Goal: Task Accomplishment & Management: Use online tool/utility

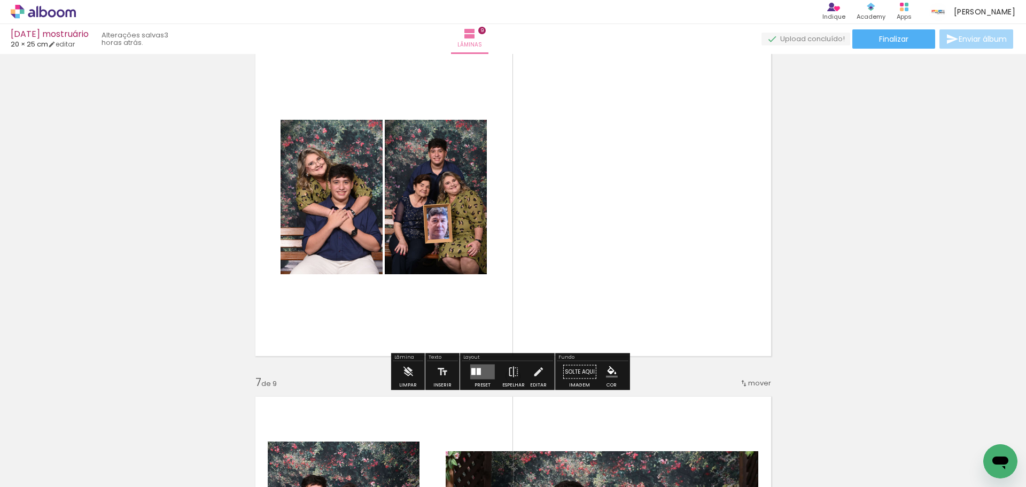
scroll to position [1969, 0]
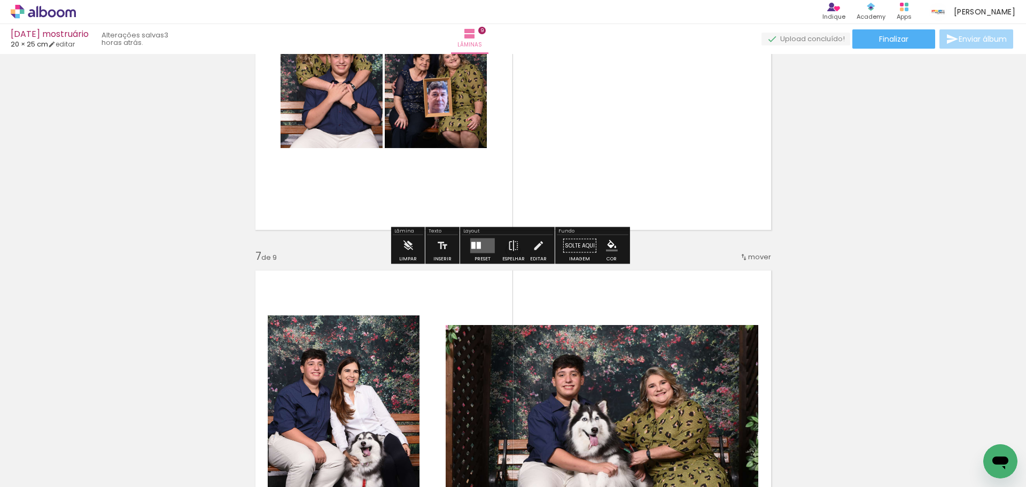
click at [471, 247] on div at bounding box center [473, 245] width 4 height 7
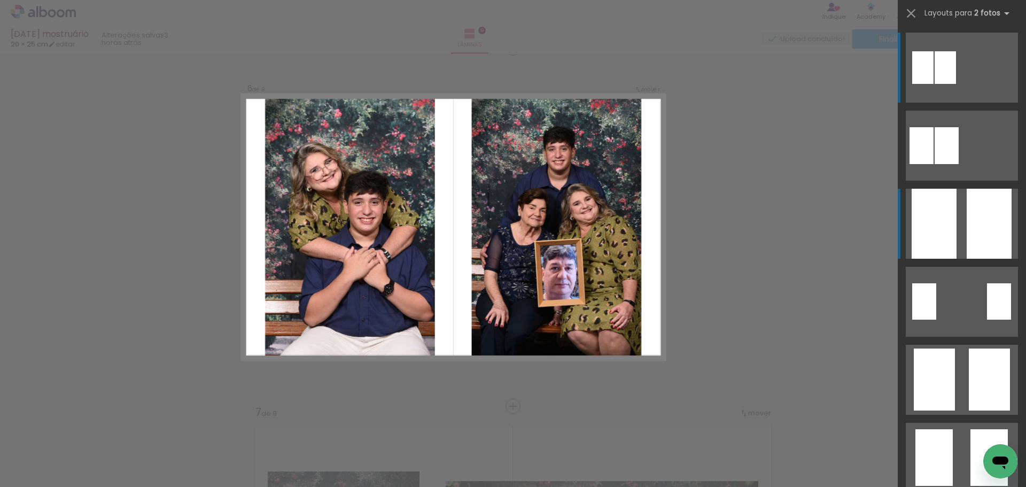
scroll to position [1804, 0]
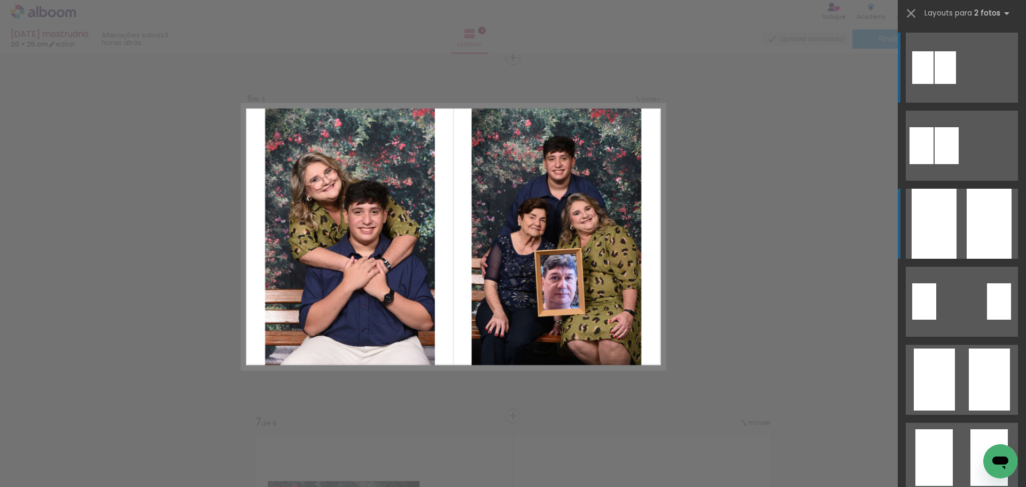
click at [955, 233] on quentale-layouter at bounding box center [962, 224] width 112 height 70
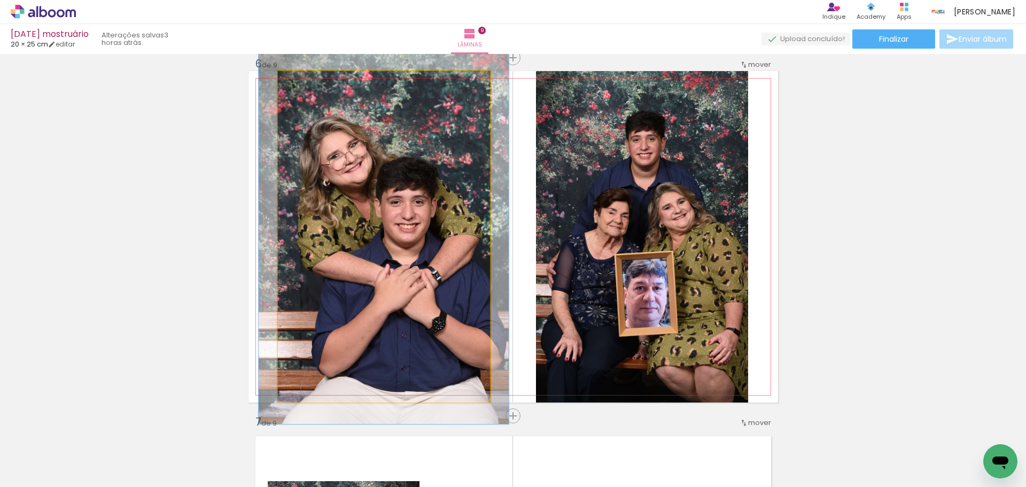
drag, startPoint x: 300, startPoint y: 81, endPoint x: 305, endPoint y: 85, distance: 6.4
type paper-slider "113"
click at [305, 85] on div at bounding box center [307, 82] width 10 height 10
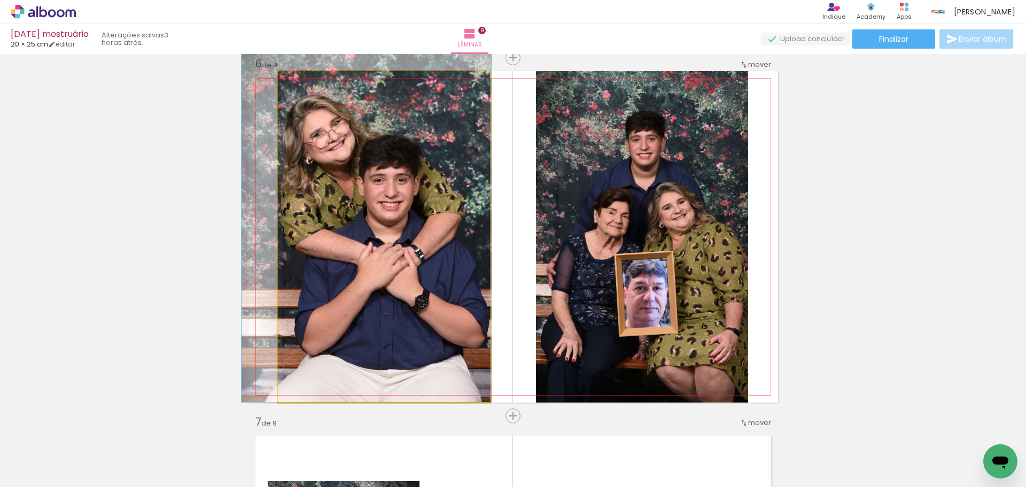
drag, startPoint x: 411, startPoint y: 186, endPoint x: 394, endPoint y: 149, distance: 41.6
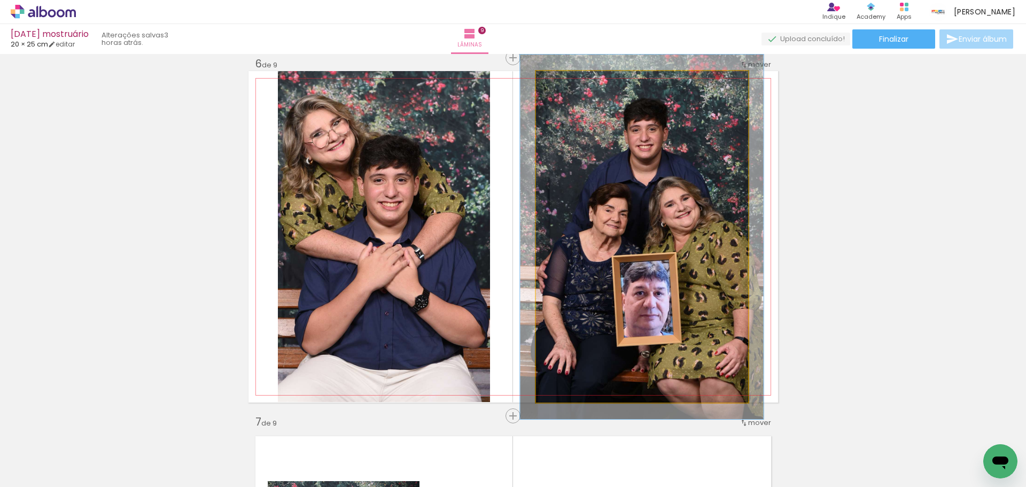
type paper-slider "110"
click at [563, 84] on div at bounding box center [564, 82] width 10 height 10
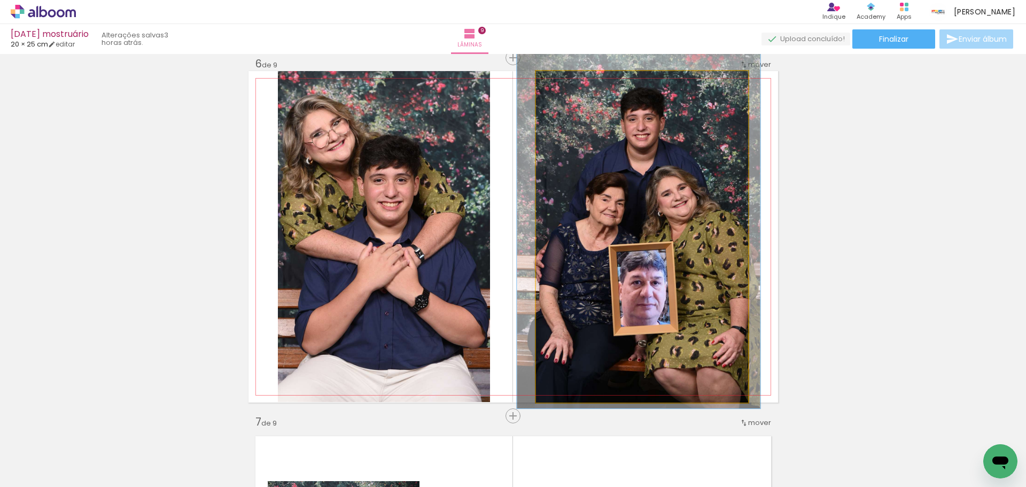
drag, startPoint x: 672, startPoint y: 162, endPoint x: 668, endPoint y: 152, distance: 11.2
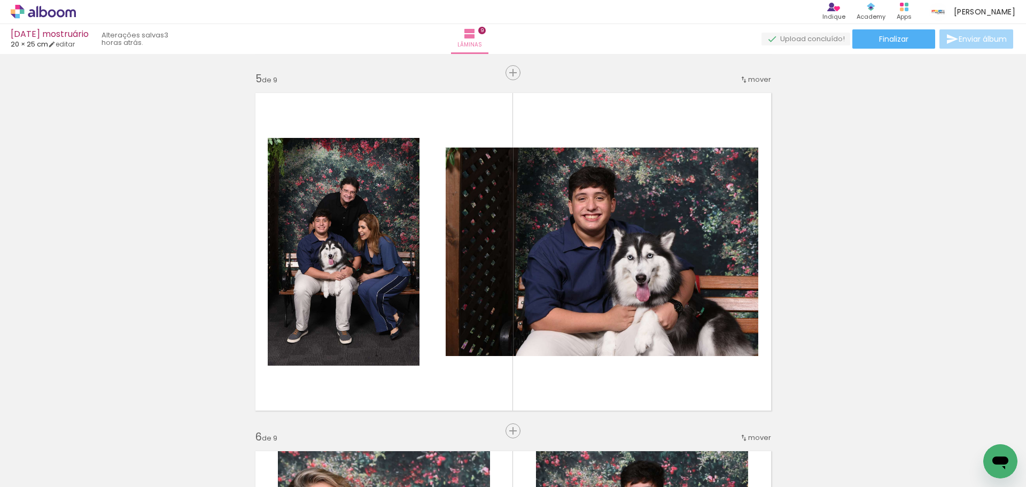
scroll to position [1430, 0]
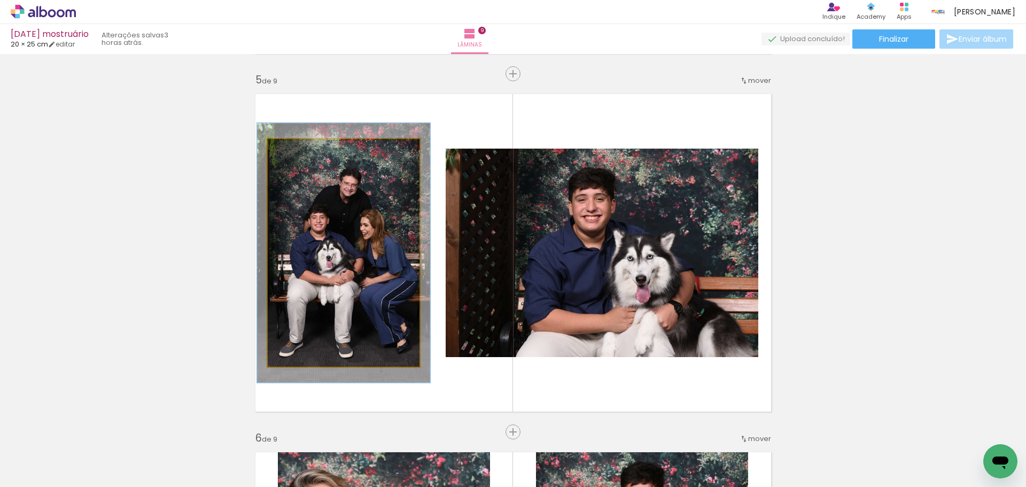
drag, startPoint x: 289, startPoint y: 152, endPoint x: 294, endPoint y: 155, distance: 6.2
type paper-slider "114"
click at [294, 155] on div at bounding box center [297, 150] width 17 height 17
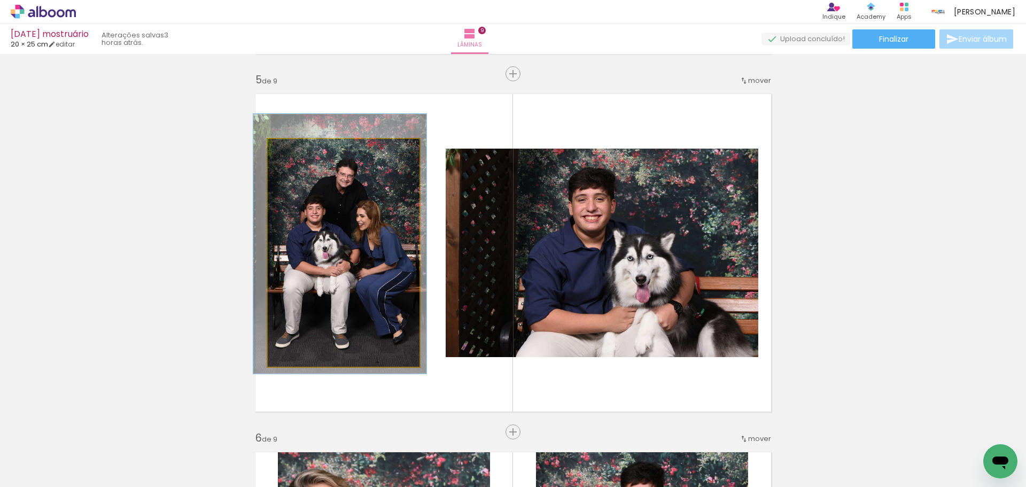
drag, startPoint x: 323, startPoint y: 211, endPoint x: 319, endPoint y: 202, distance: 9.8
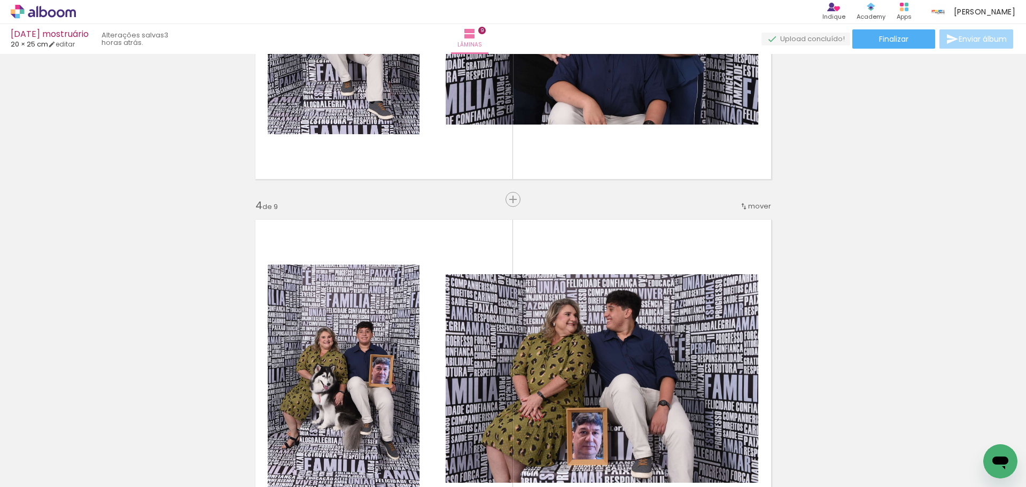
scroll to position [789, 0]
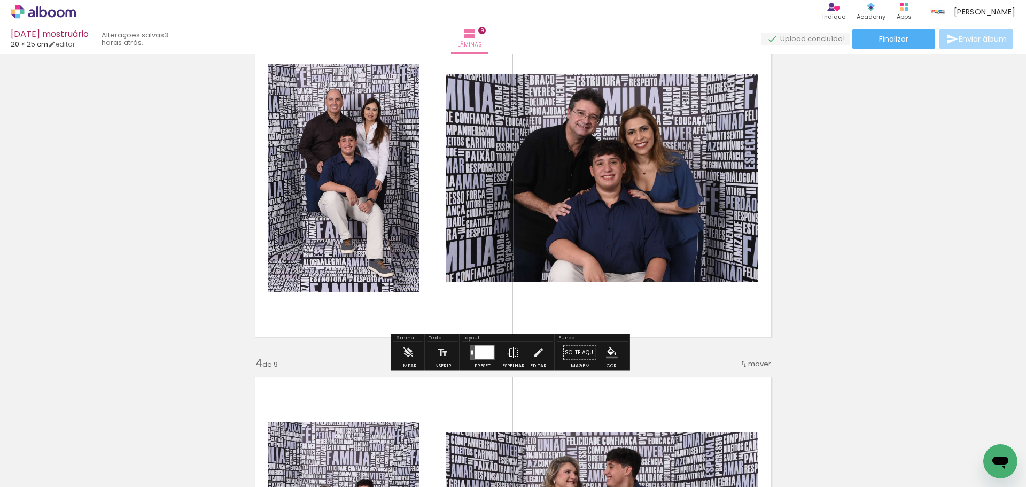
click at [508, 354] on iron-icon at bounding box center [514, 352] width 12 height 21
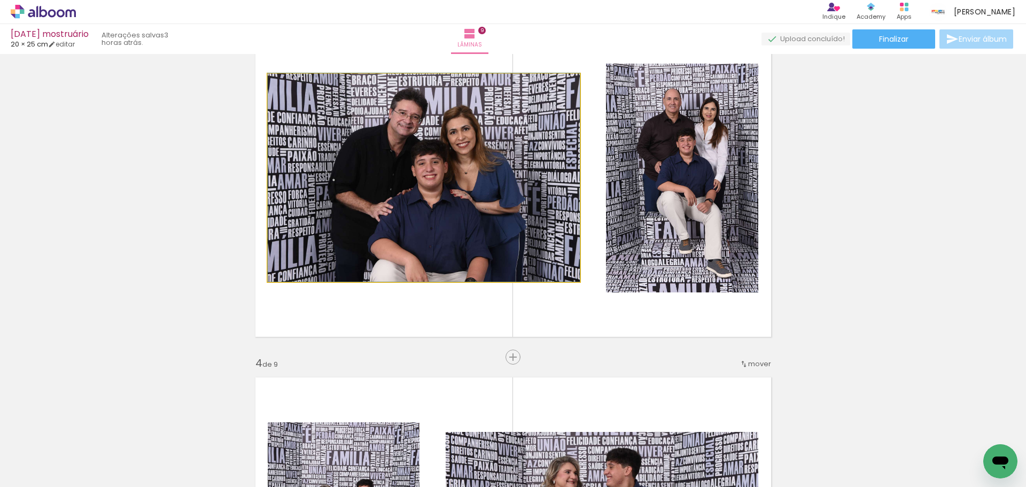
drag, startPoint x: 434, startPoint y: 233, endPoint x: 388, endPoint y: 233, distance: 45.4
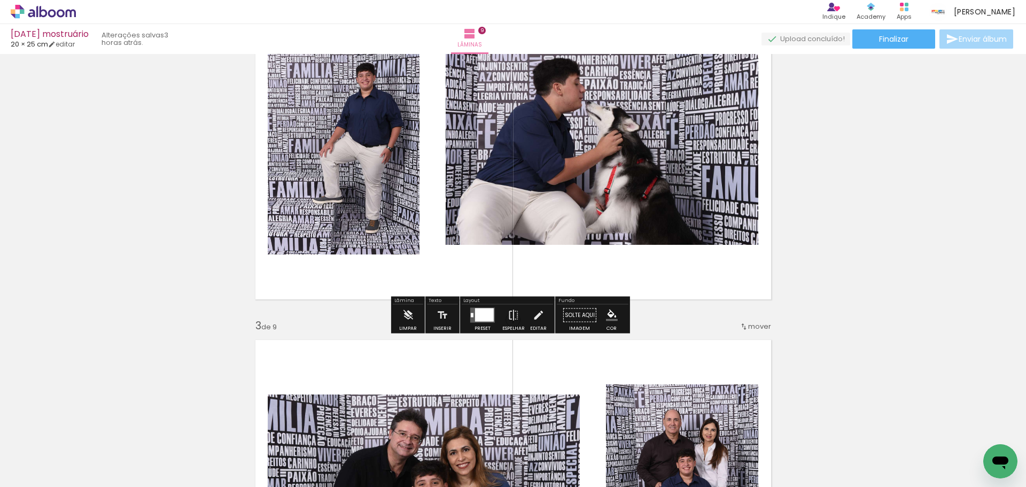
scroll to position [415, 0]
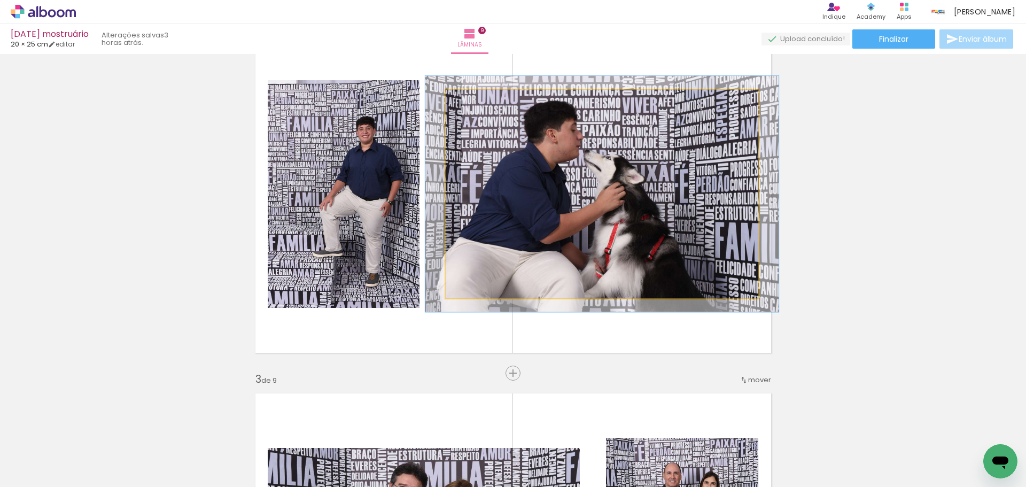
drag, startPoint x: 466, startPoint y: 98, endPoint x: 471, endPoint y: 102, distance: 6.1
click at [471, 102] on div at bounding box center [475, 101] width 10 height 10
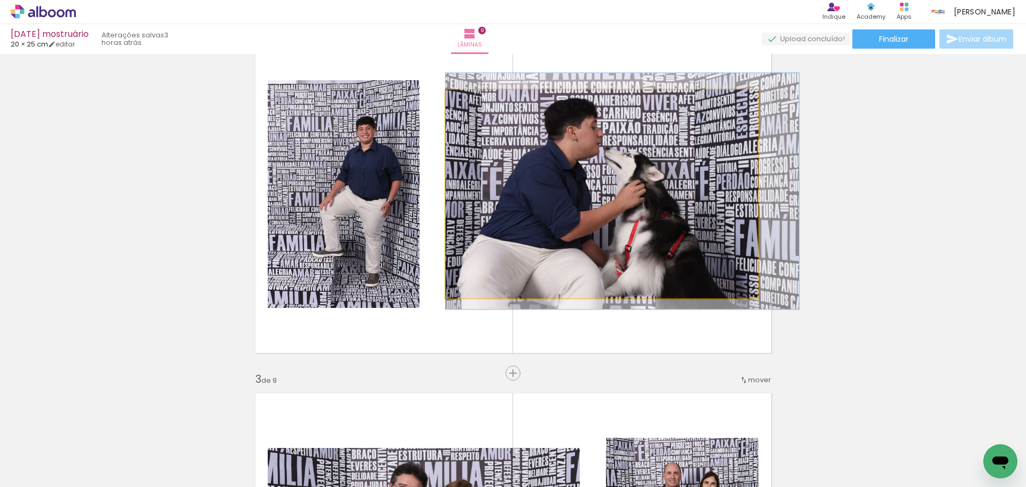
drag, startPoint x: 535, startPoint y: 167, endPoint x: 587, endPoint y: 164, distance: 51.4
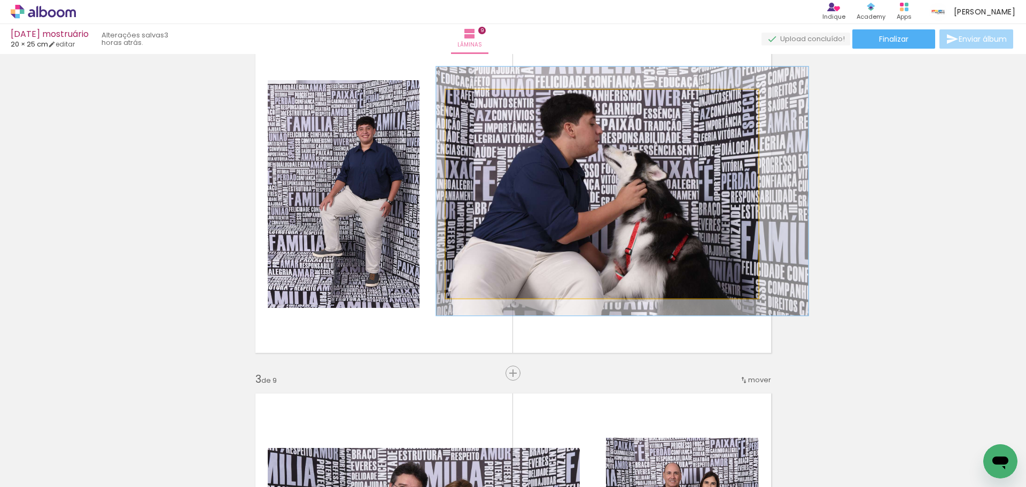
type paper-slider "119"
click at [478, 102] on div at bounding box center [478, 100] width 17 height 17
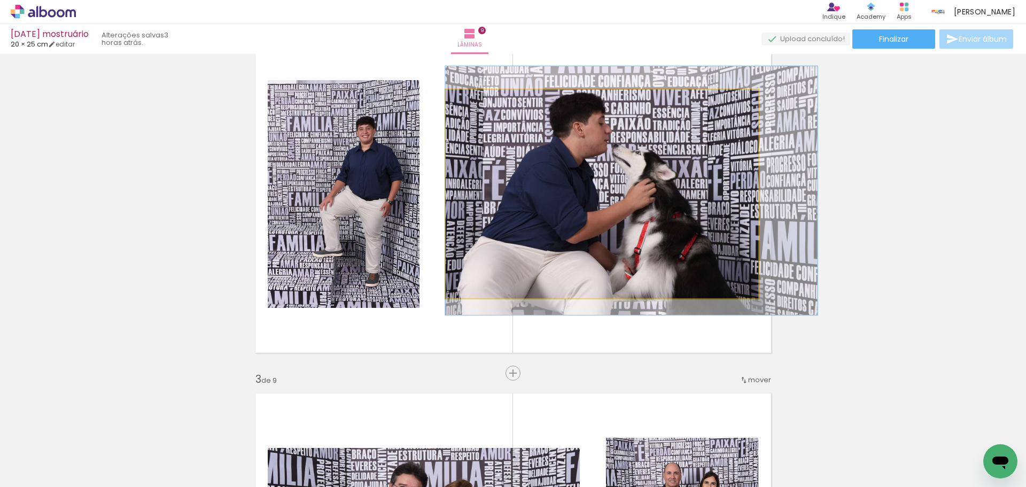
drag, startPoint x: 484, startPoint y: 155, endPoint x: 510, endPoint y: 154, distance: 26.8
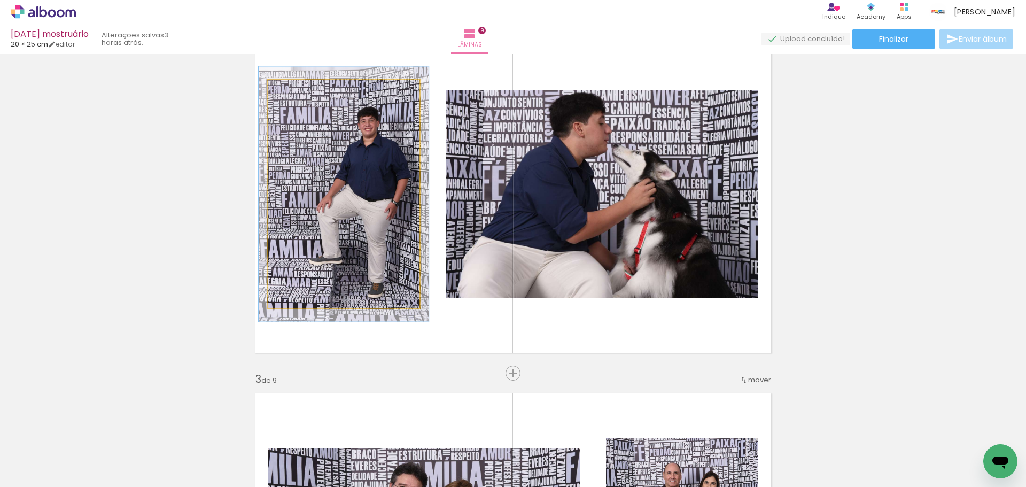
drag, startPoint x: 289, startPoint y: 93, endPoint x: 294, endPoint y: 97, distance: 6.1
type paper-slider "113"
click at [294, 97] on div at bounding box center [296, 91] width 17 height 17
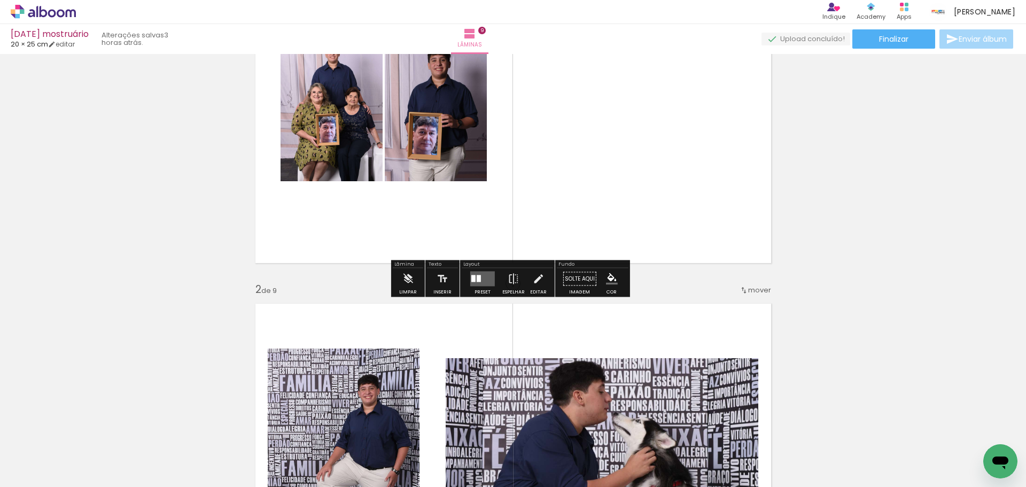
scroll to position [147, 0]
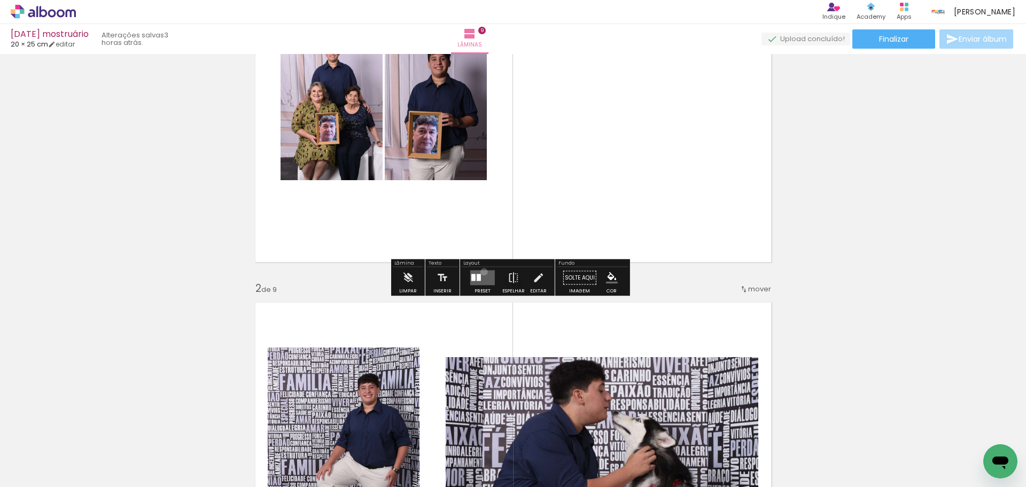
click at [481, 271] on quentale-layouter at bounding box center [482, 277] width 25 height 15
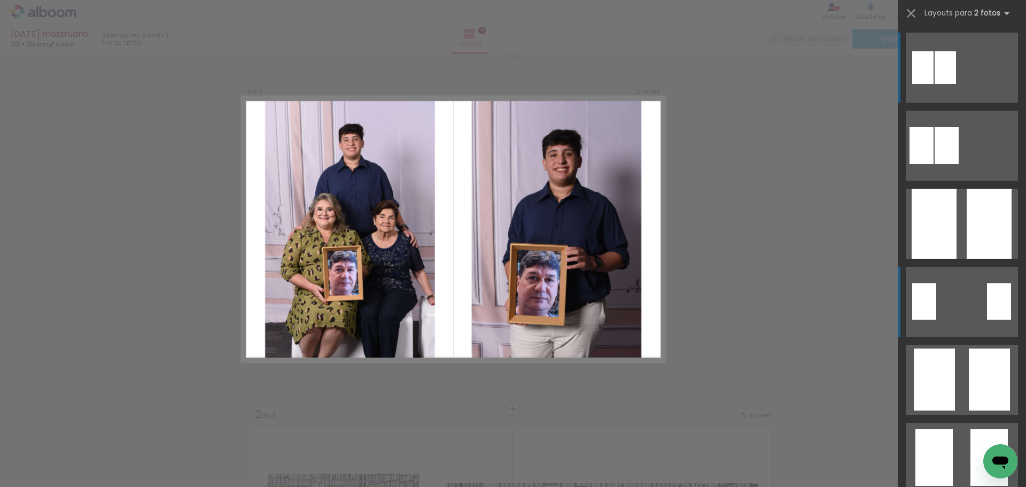
scroll to position [14, 0]
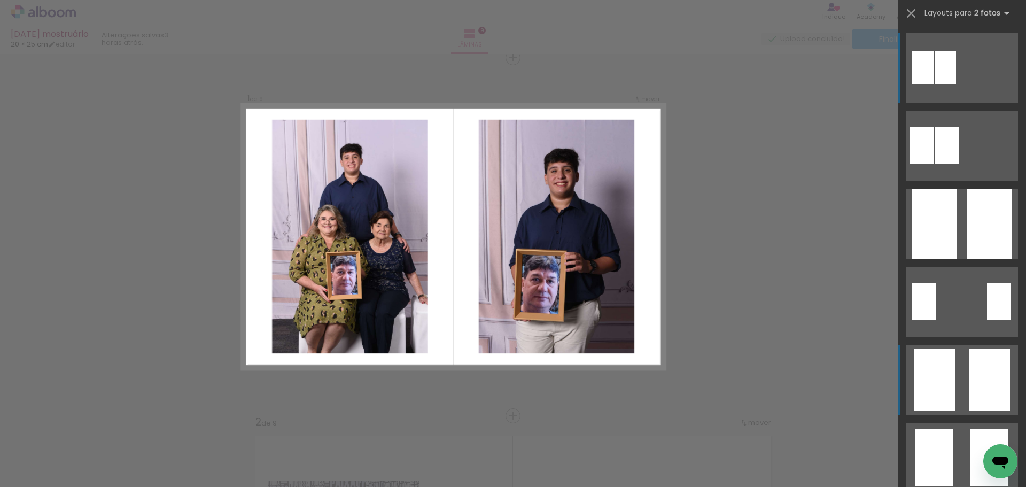
click at [979, 387] on div at bounding box center [989, 379] width 41 height 62
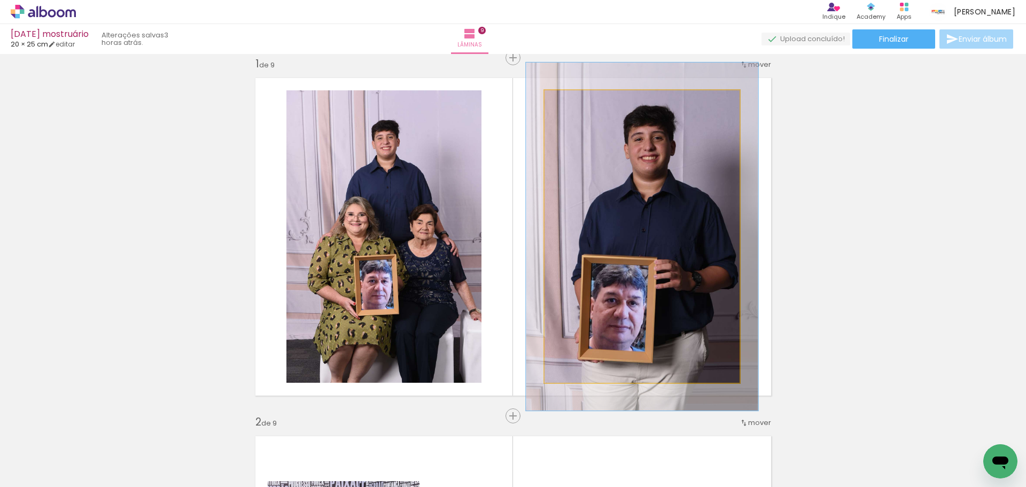
drag, startPoint x: 570, startPoint y: 104, endPoint x: 577, endPoint y: 108, distance: 8.2
click at [577, 108] on div at bounding box center [576, 101] width 17 height 17
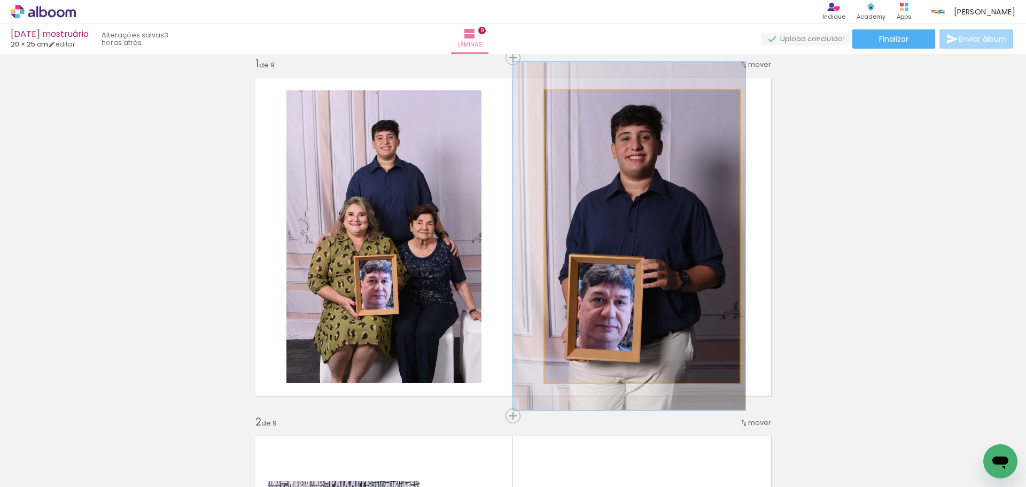
drag, startPoint x: 610, startPoint y: 151, endPoint x: 597, endPoint y: 151, distance: 12.3
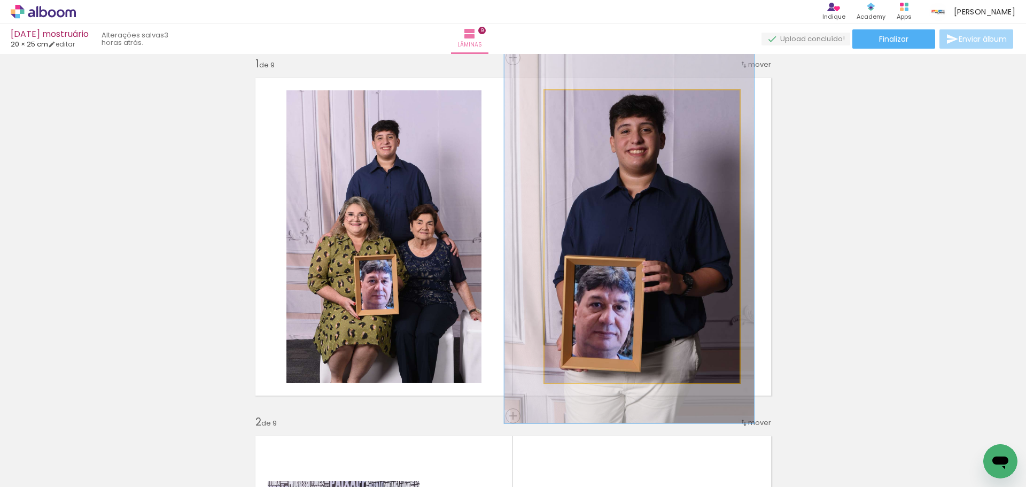
drag, startPoint x: 576, startPoint y: 101, endPoint x: 580, endPoint y: 105, distance: 5.7
type paper-slider "128"
click at [580, 105] on div at bounding box center [580, 101] width 17 height 17
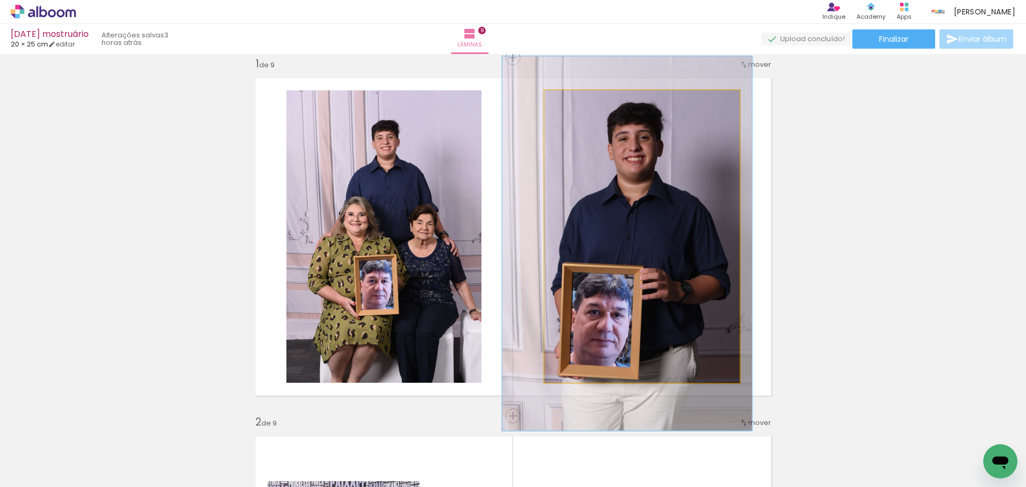
drag, startPoint x: 673, startPoint y: 208, endPoint x: 670, endPoint y: 215, distance: 7.8
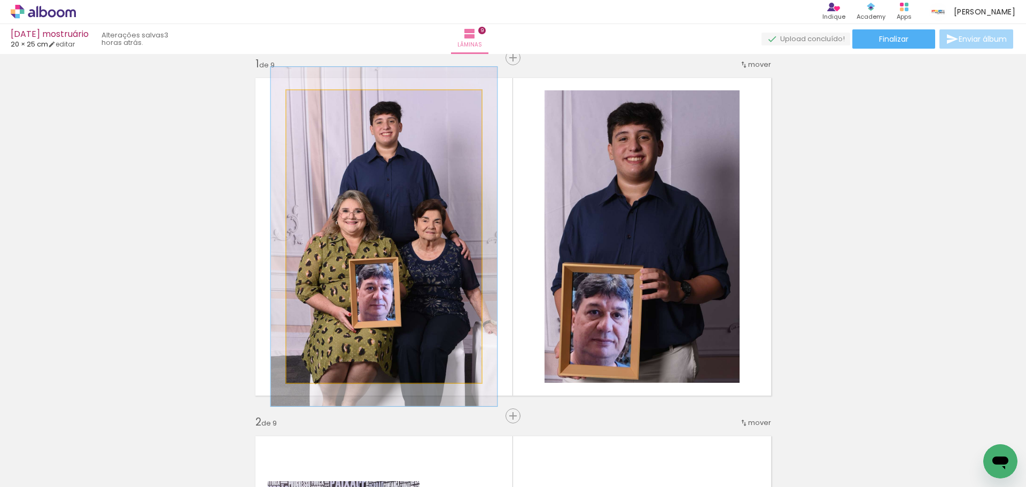
drag, startPoint x: 309, startPoint y: 102, endPoint x: 316, endPoint y: 109, distance: 10.2
click at [316, 109] on div at bounding box center [317, 101] width 17 height 17
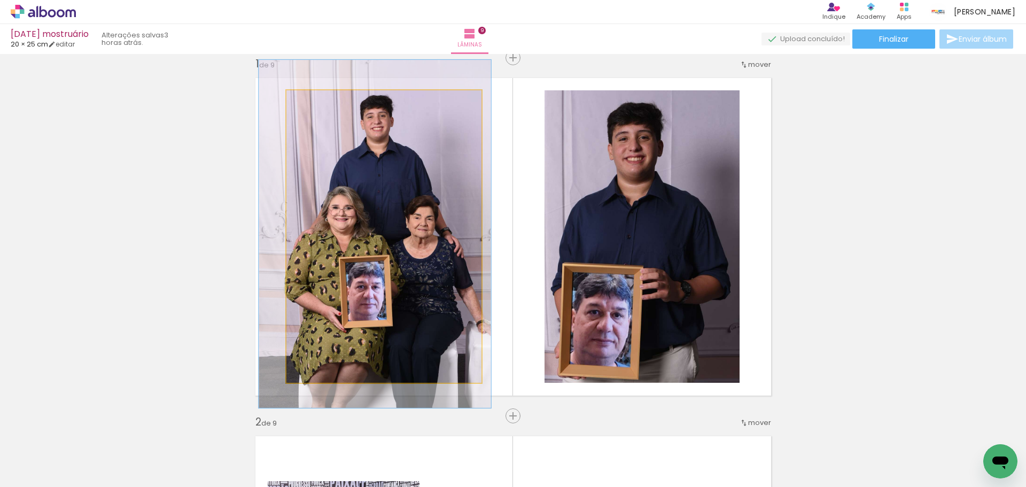
drag, startPoint x: 354, startPoint y: 170, endPoint x: 345, endPoint y: 168, distance: 9.5
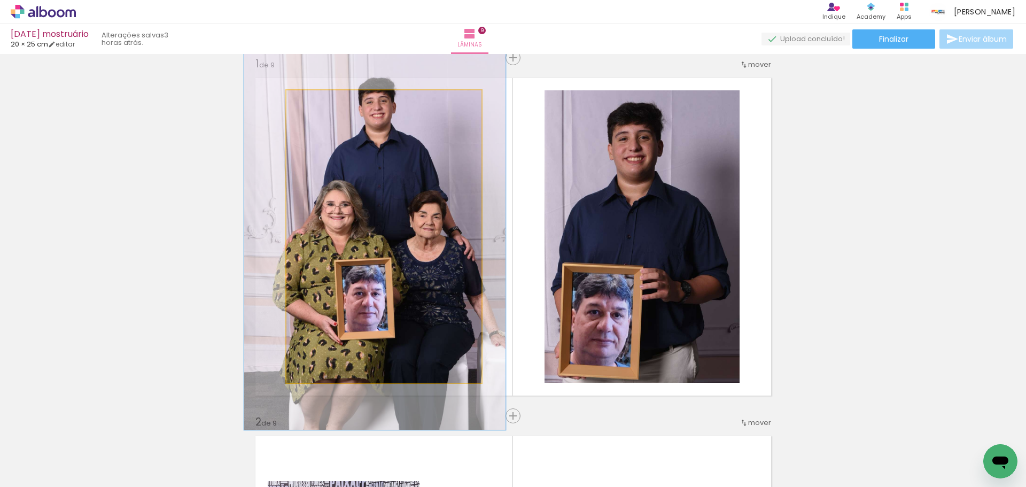
drag, startPoint x: 315, startPoint y: 103, endPoint x: 323, endPoint y: 110, distance: 10.6
click at [322, 110] on quentale-photo at bounding box center [383, 236] width 195 height 292
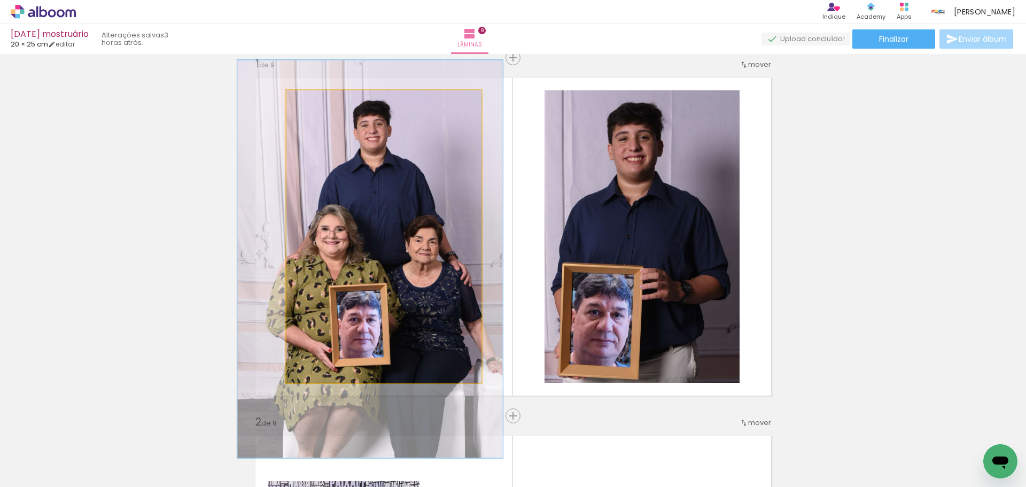
drag, startPoint x: 382, startPoint y: 162, endPoint x: 377, endPoint y: 187, distance: 25.6
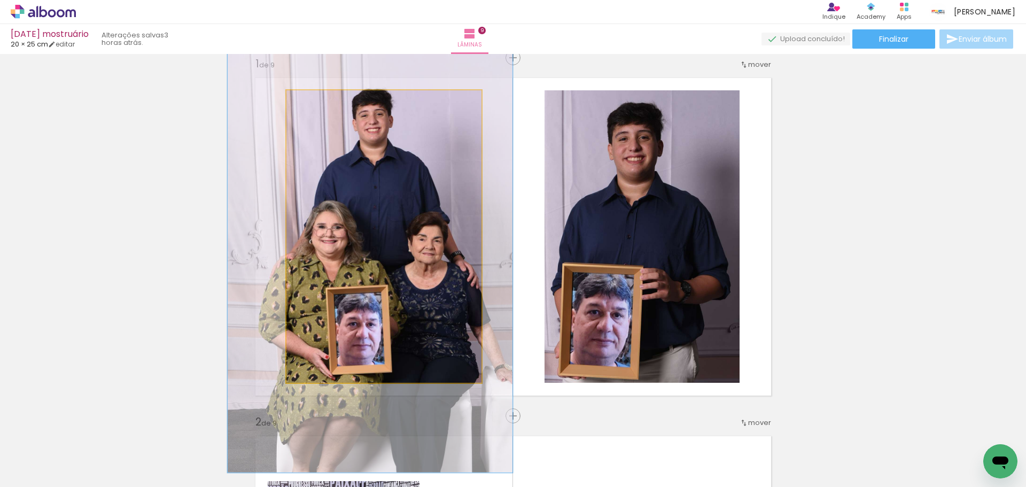
drag, startPoint x: 323, startPoint y: 104, endPoint x: 337, endPoint y: 134, distance: 32.5
type paper-slider "148"
click at [328, 108] on div at bounding box center [330, 101] width 17 height 17
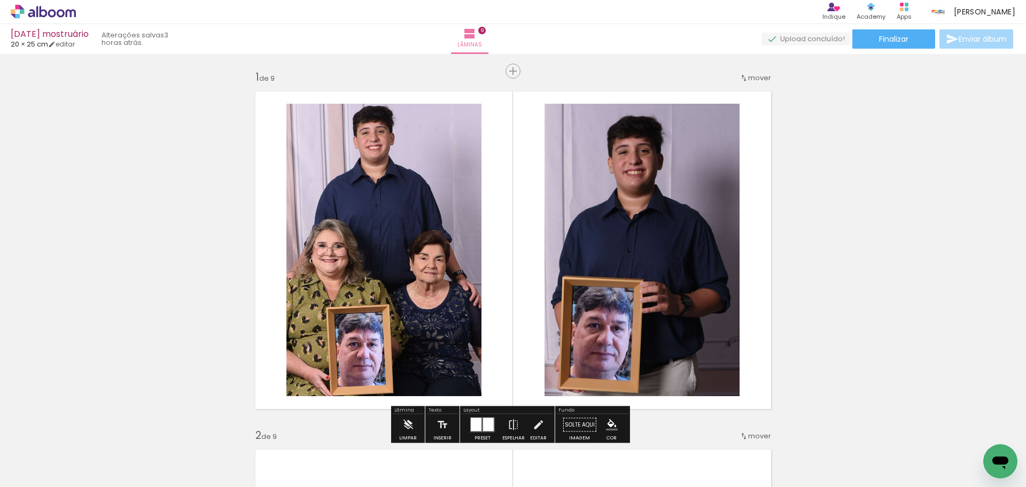
scroll to position [0, 0]
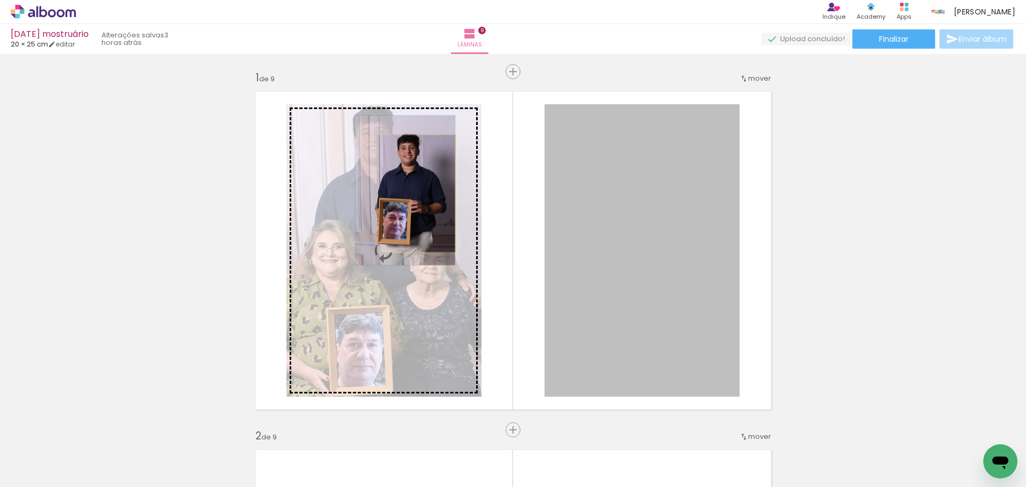
drag, startPoint x: 591, startPoint y: 210, endPoint x: 412, endPoint y: 193, distance: 180.3
click at [0, 0] on slot at bounding box center [0, 0] width 0 height 0
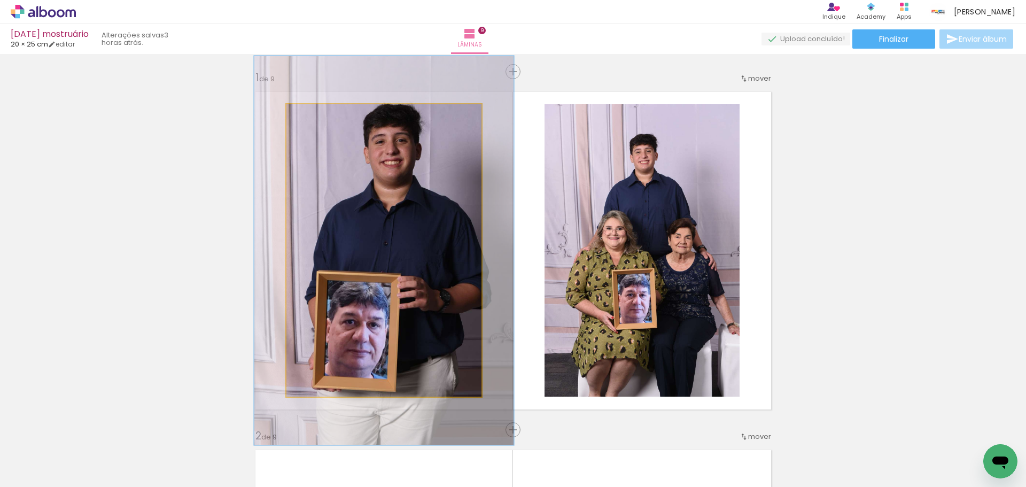
drag, startPoint x: 310, startPoint y: 112, endPoint x: 322, endPoint y: 122, distance: 15.6
type paper-slider "133"
click at [322, 122] on div at bounding box center [323, 115] width 17 height 17
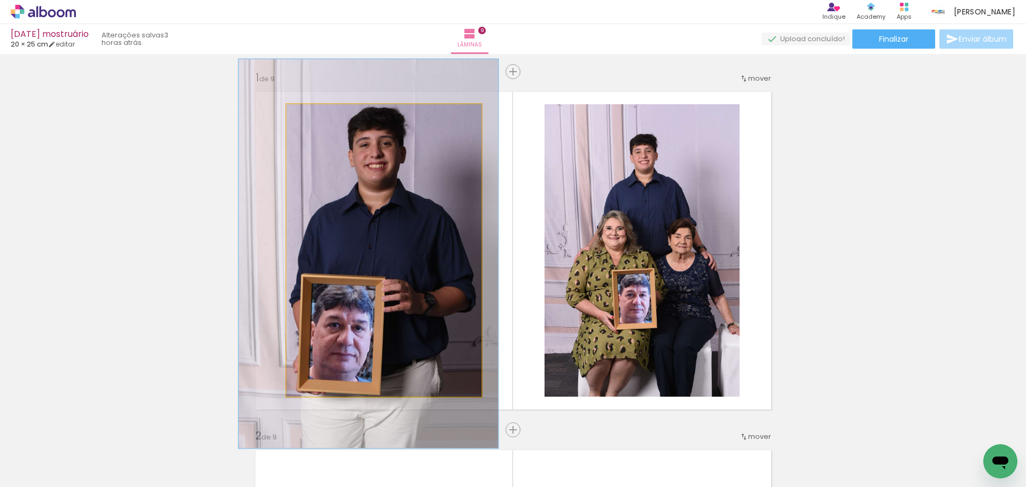
drag, startPoint x: 422, startPoint y: 185, endPoint x: 407, endPoint y: 188, distance: 15.8
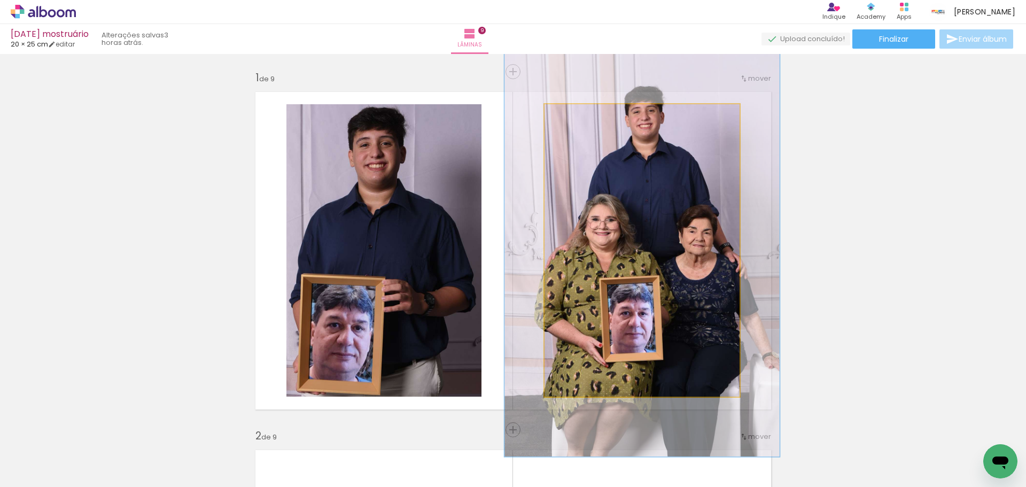
drag, startPoint x: 568, startPoint y: 111, endPoint x: 583, endPoint y: 125, distance: 20.4
click at [583, 125] on quentale-photo at bounding box center [641, 250] width 195 height 292
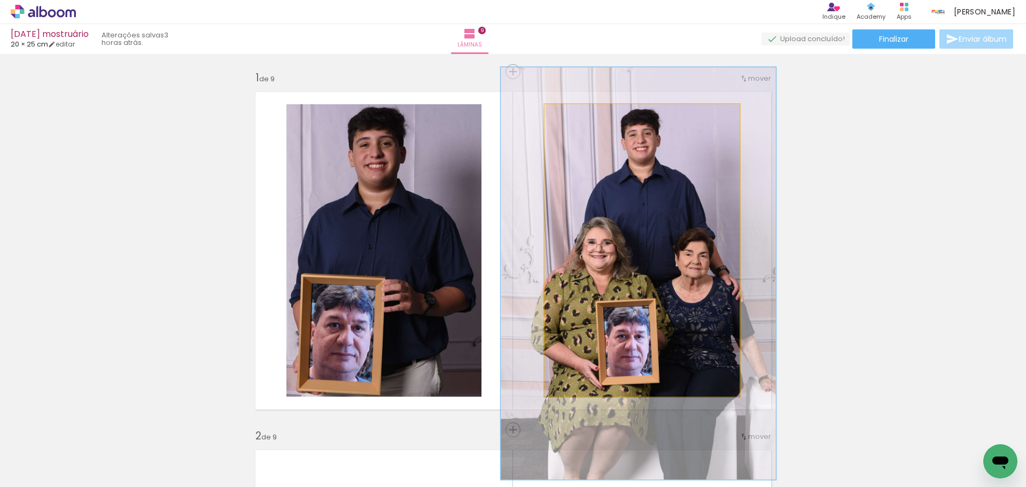
drag, startPoint x: 601, startPoint y: 172, endPoint x: 597, endPoint y: 195, distance: 23.3
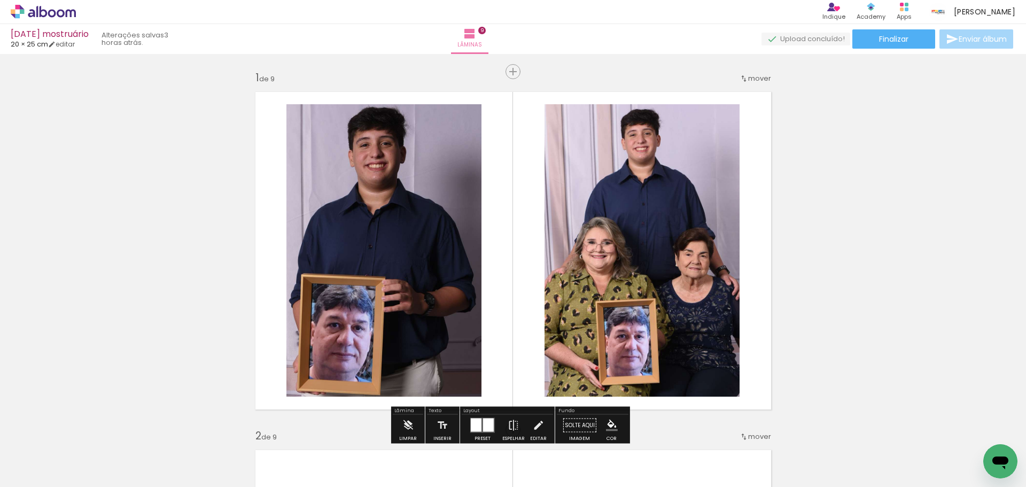
drag, startPoint x: 597, startPoint y: 195, endPoint x: 595, endPoint y: 157, distance: 38.0
click at [597, 194] on quentale-photo at bounding box center [641, 250] width 195 height 292
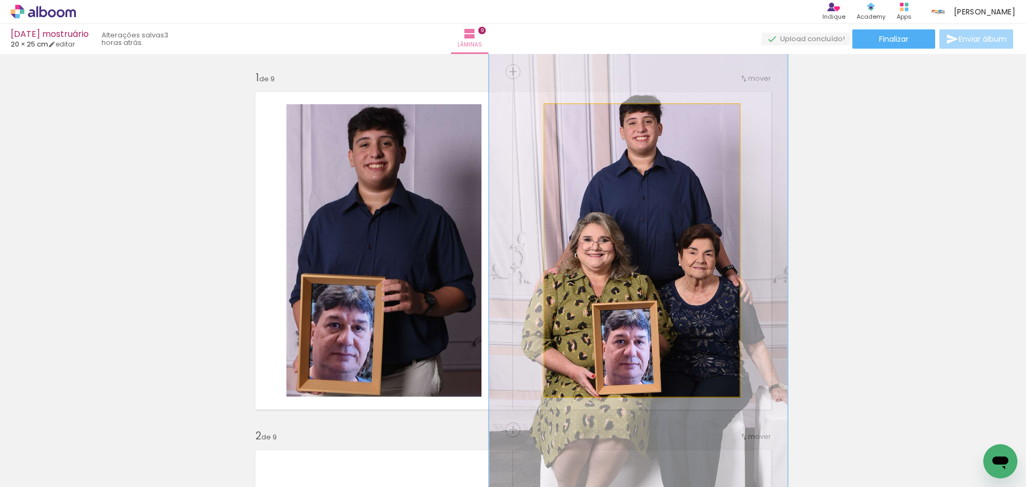
drag, startPoint x: 582, startPoint y: 113, endPoint x: 587, endPoint y: 119, distance: 7.6
click at [587, 119] on div at bounding box center [592, 116] width 10 height 10
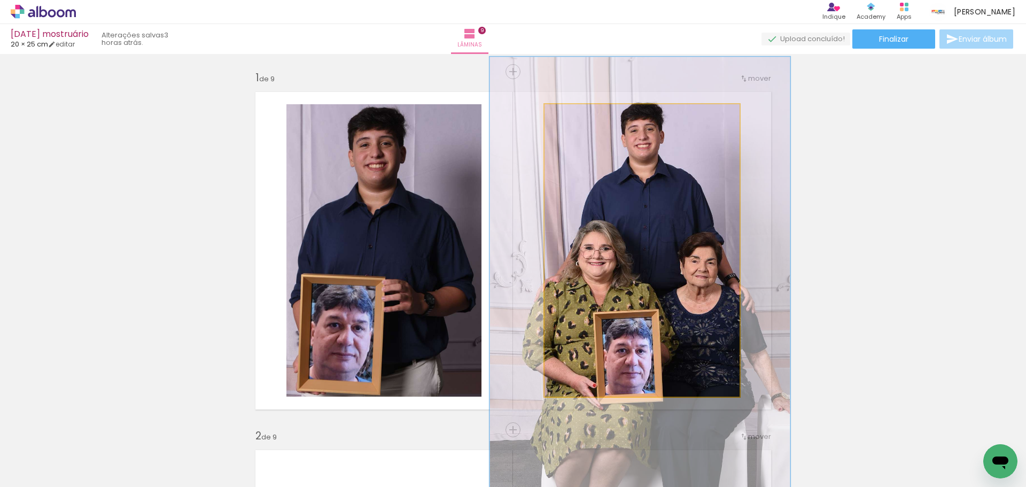
drag, startPoint x: 623, startPoint y: 182, endPoint x: 625, endPoint y: 188, distance: 5.6
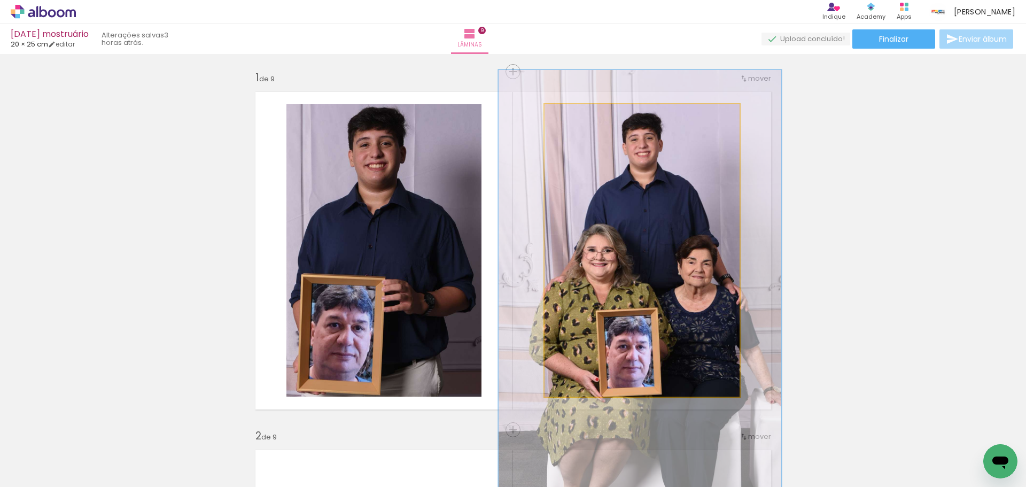
drag, startPoint x: 586, startPoint y: 114, endPoint x: 585, endPoint y: 120, distance: 6.0
type paper-slider "145"
click at [583, 116] on div at bounding box center [588, 116] width 10 height 10
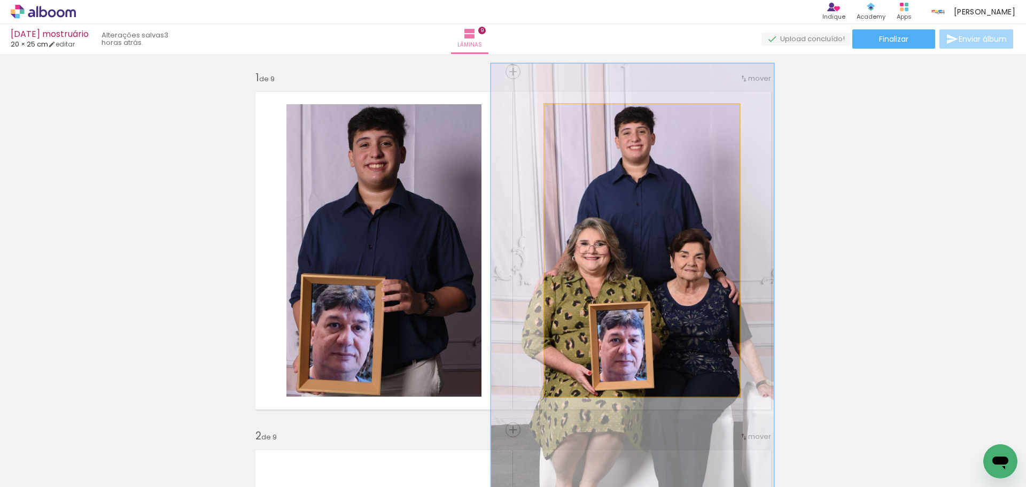
drag, startPoint x: 670, startPoint y: 228, endPoint x: 663, endPoint y: 222, distance: 9.9
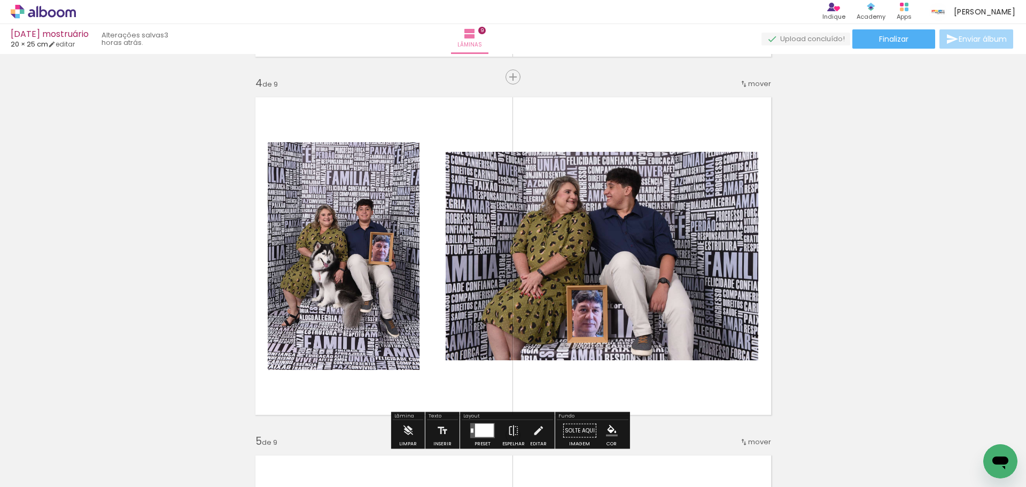
scroll to position [1122, 0]
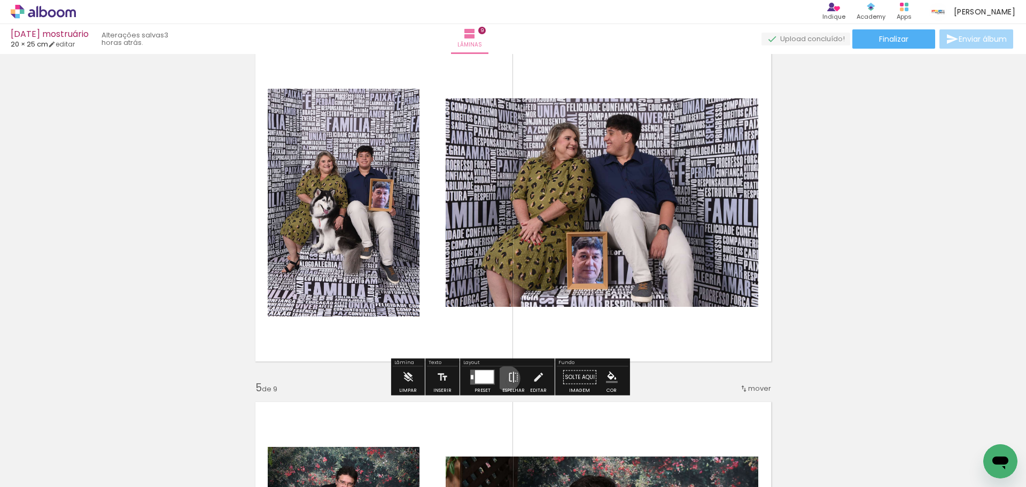
click at [508, 378] on iron-icon at bounding box center [514, 376] width 12 height 21
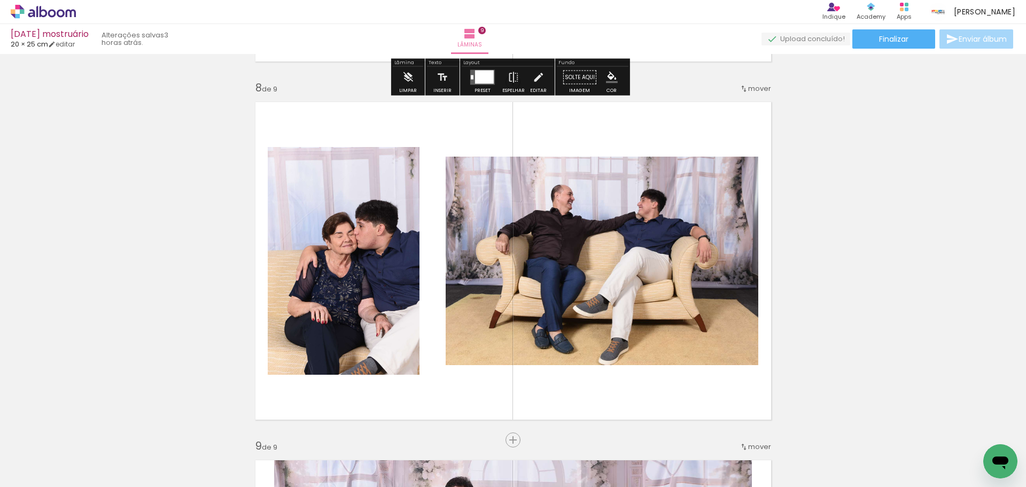
scroll to position [2511, 0]
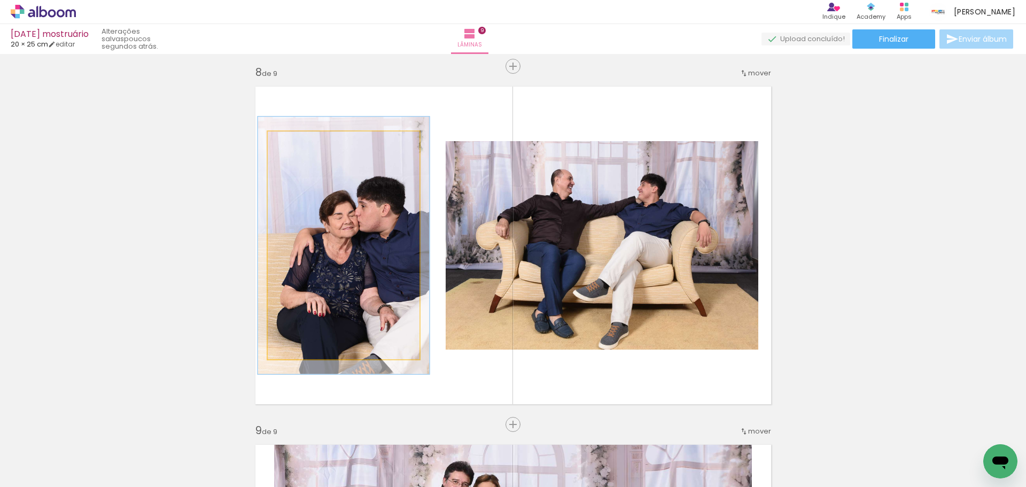
drag, startPoint x: 292, startPoint y: 141, endPoint x: 297, endPoint y: 143, distance: 5.5
type paper-slider "113"
click at [297, 143] on div at bounding box center [296, 142] width 17 height 17
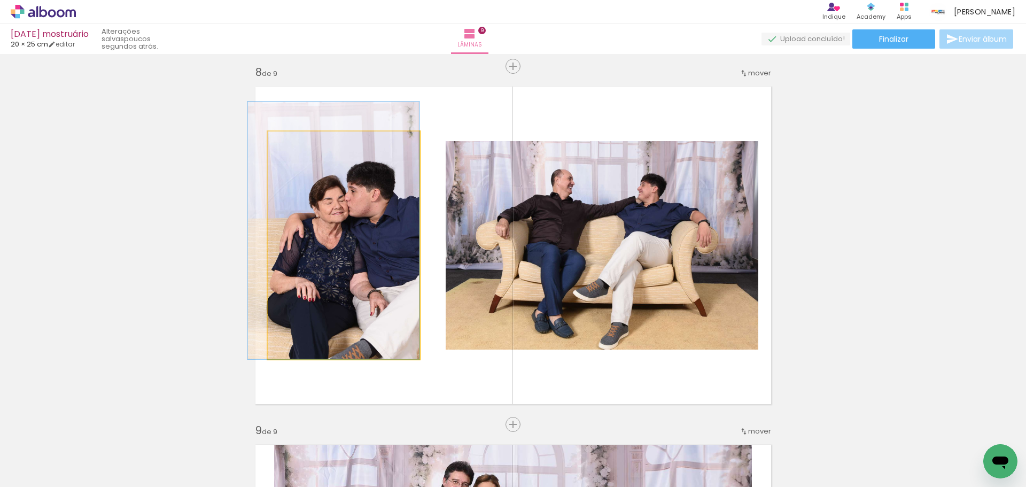
drag, startPoint x: 317, startPoint y: 202, endPoint x: 305, endPoint y: 172, distance: 32.6
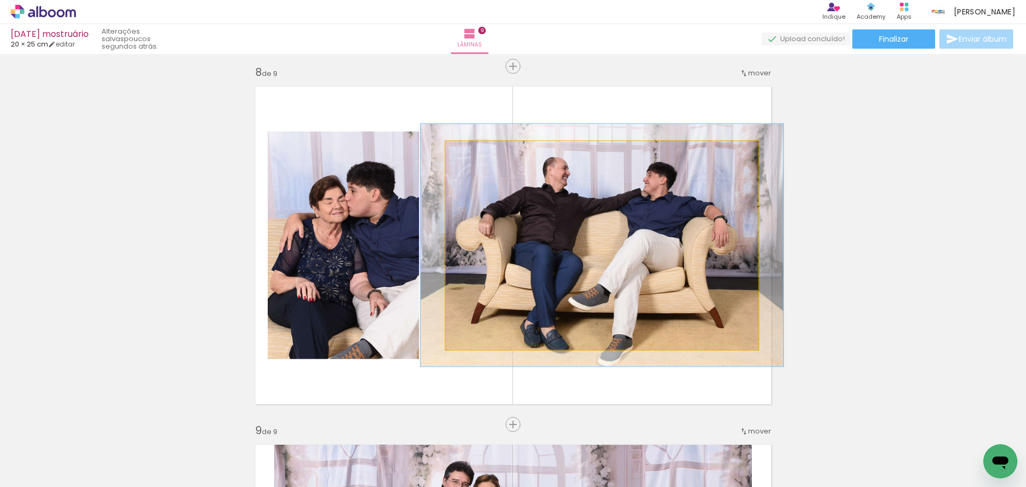
drag, startPoint x: 466, startPoint y: 155, endPoint x: 472, endPoint y: 159, distance: 7.0
type paper-slider "116"
click at [472, 159] on div at bounding box center [476, 152] width 17 height 17
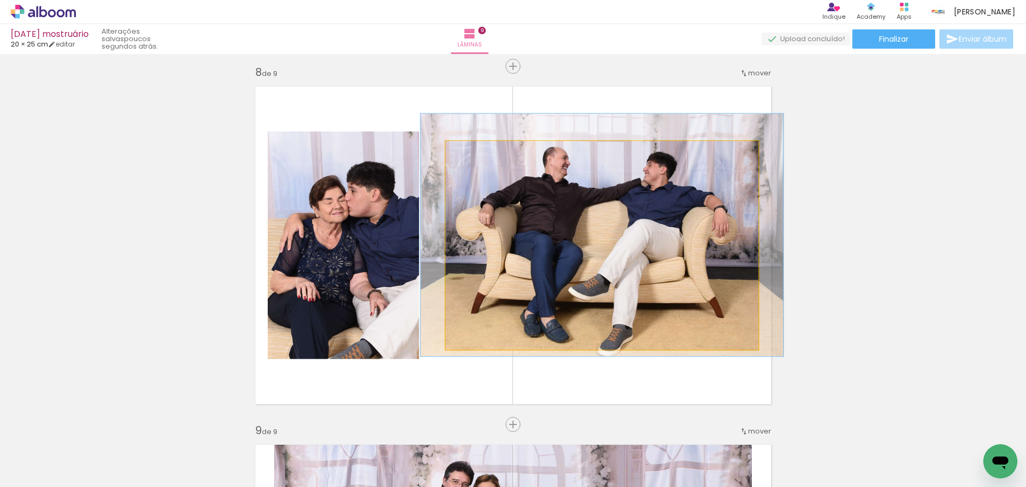
drag, startPoint x: 655, startPoint y: 268, endPoint x: 655, endPoint y: 261, distance: 6.9
click at [655, 259] on quentale-photo at bounding box center [602, 245] width 313 height 208
click at [472, 153] on div at bounding box center [477, 152] width 10 height 10
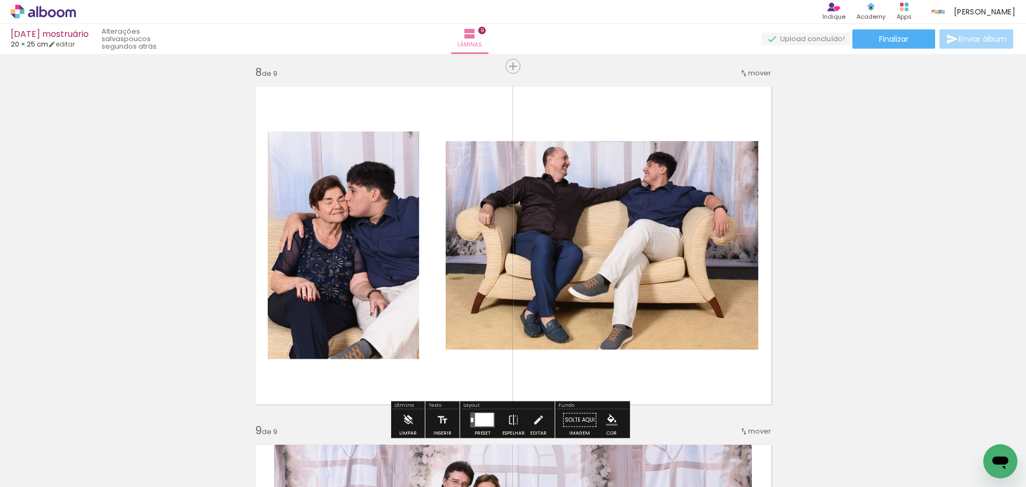
click at [481, 415] on div at bounding box center [484, 419] width 19 height 13
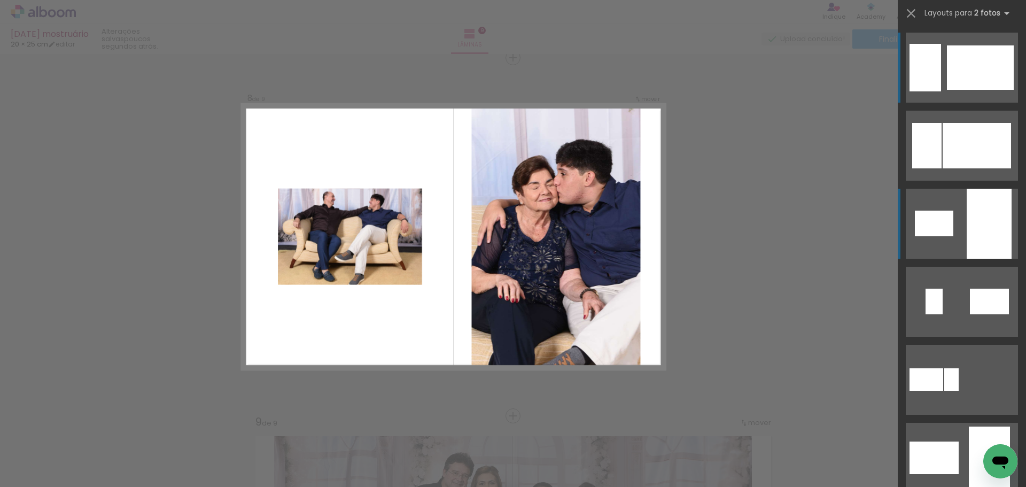
scroll to position [214, 0]
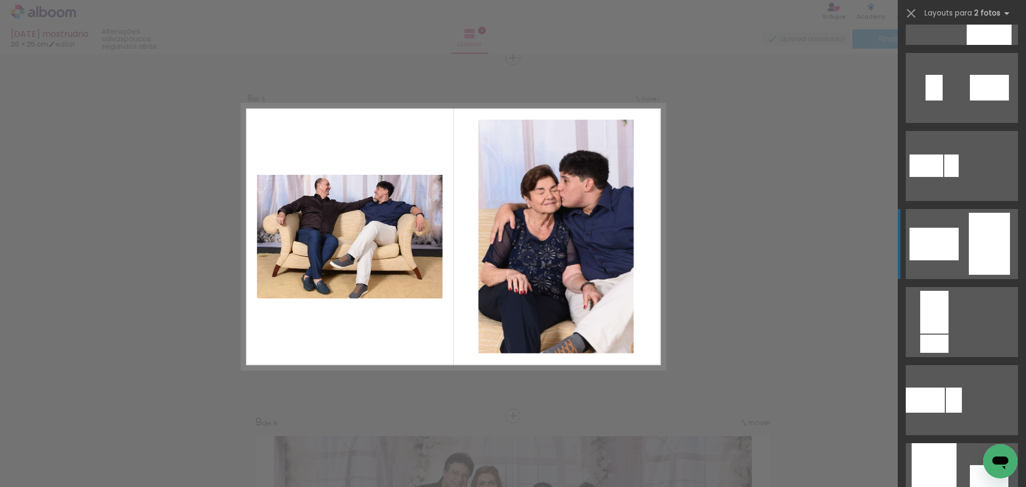
click at [984, 247] on div at bounding box center [989, 244] width 41 height 62
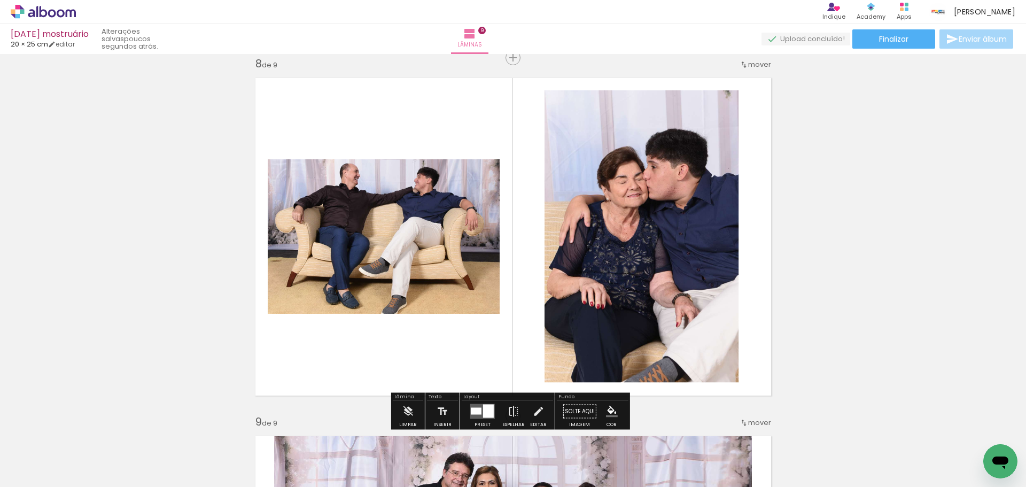
click at [393, 194] on quentale-photo at bounding box center [384, 236] width 232 height 154
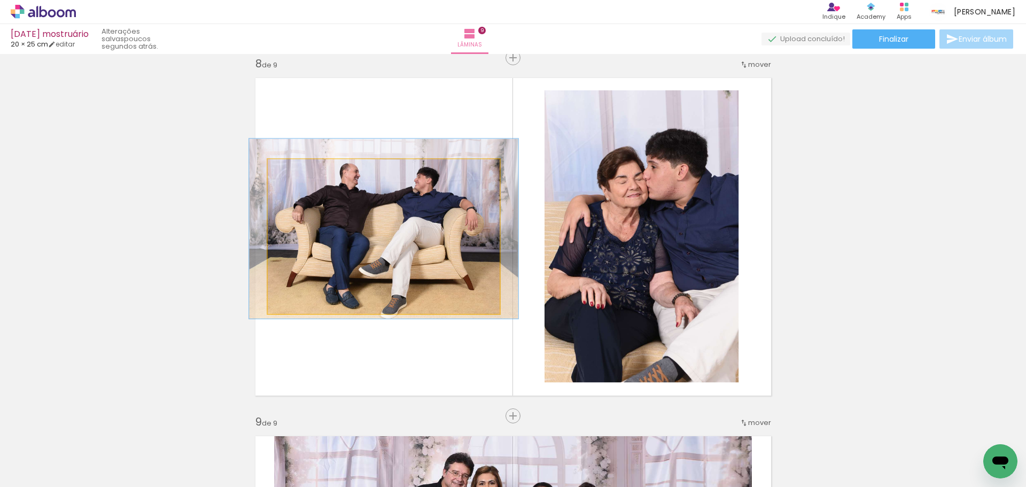
click at [393, 194] on quentale-photo at bounding box center [384, 236] width 232 height 154
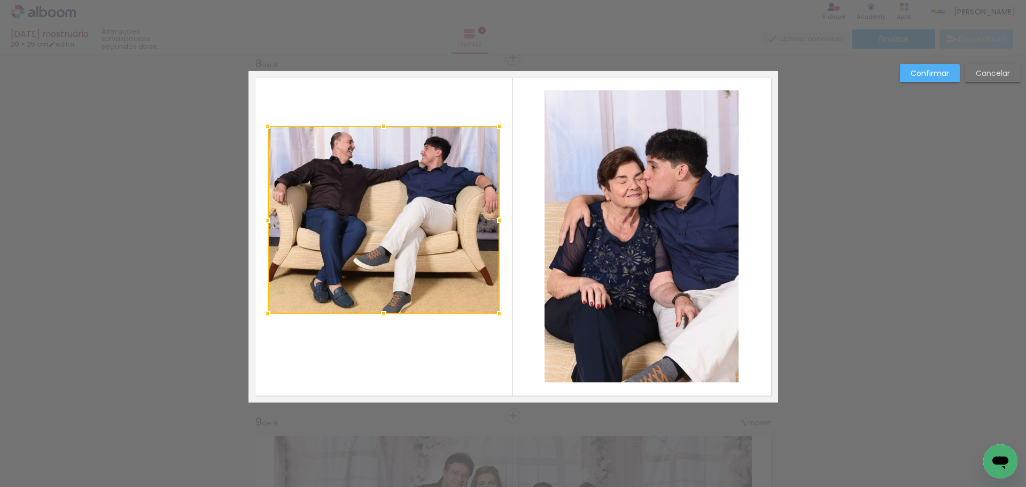
drag, startPoint x: 380, startPoint y: 155, endPoint x: 384, endPoint y: 122, distance: 33.3
click at [384, 122] on div at bounding box center [383, 125] width 21 height 21
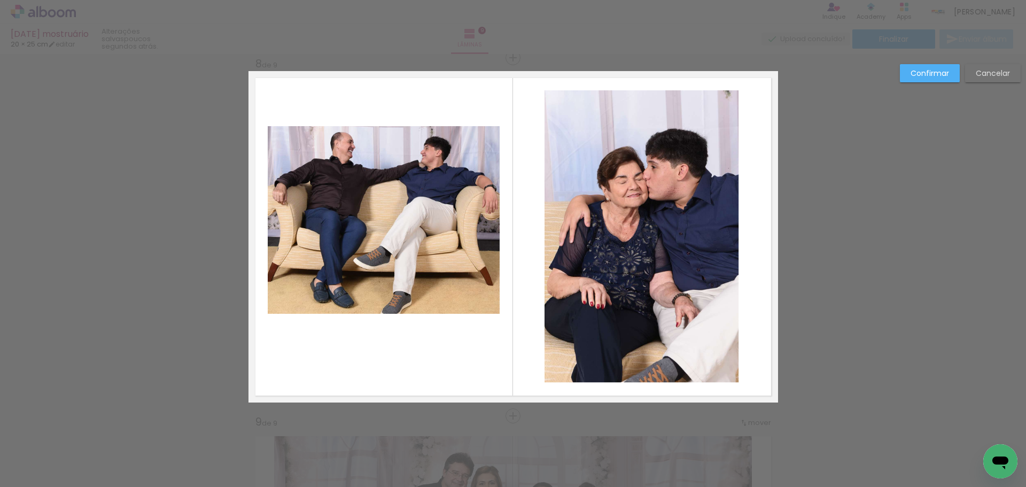
click at [952, 72] on paper-button "Confirmar" at bounding box center [930, 73] width 60 height 18
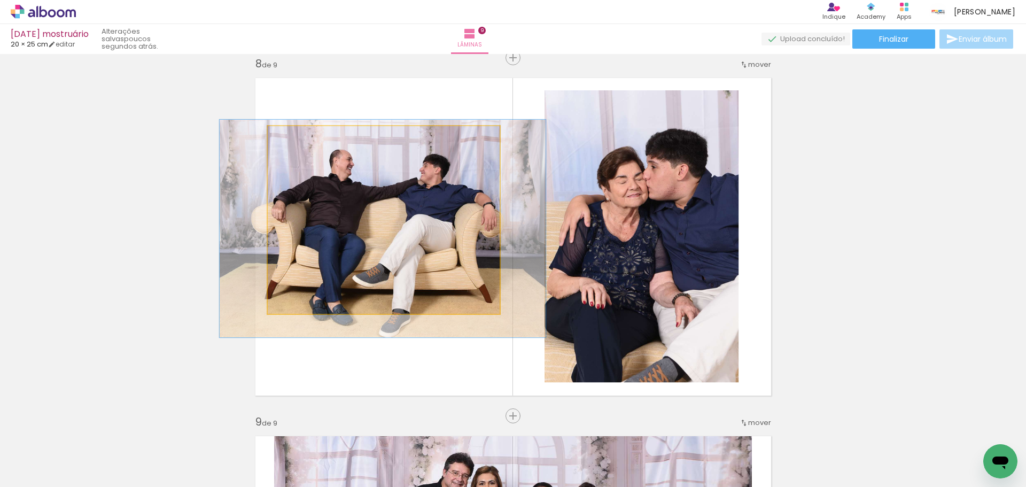
drag, startPoint x: 391, startPoint y: 208, endPoint x: 391, endPoint y: 228, distance: 19.8
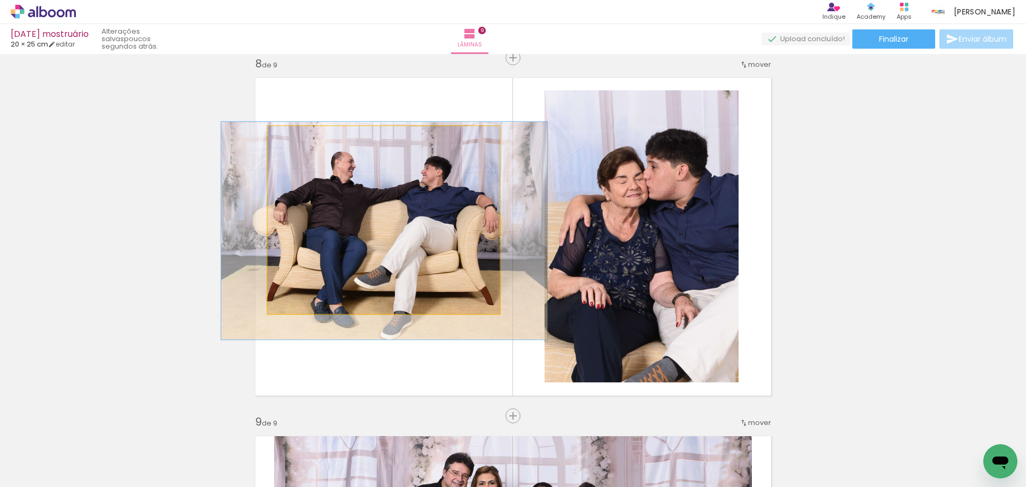
click at [374, 259] on quentale-photo at bounding box center [384, 220] width 232 height 188
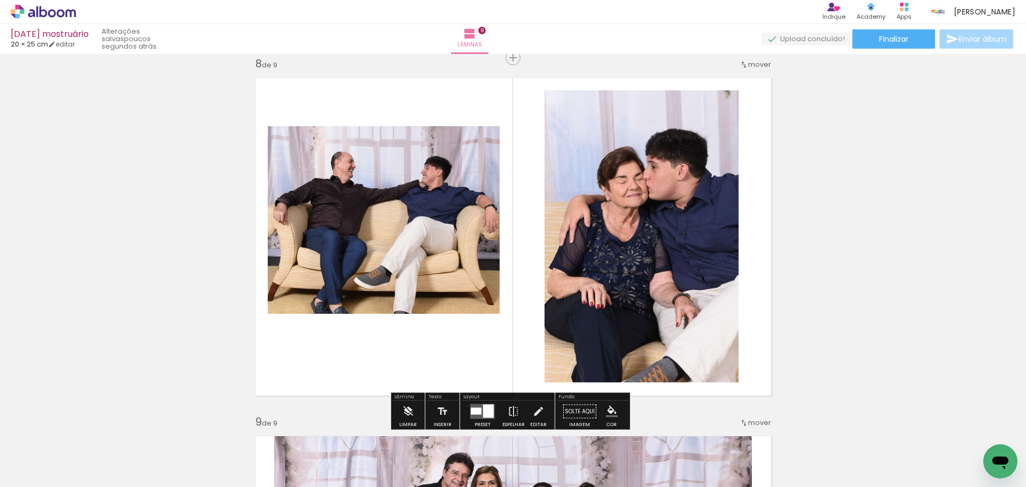
click at [393, 241] on quentale-photo at bounding box center [384, 220] width 232 height 188
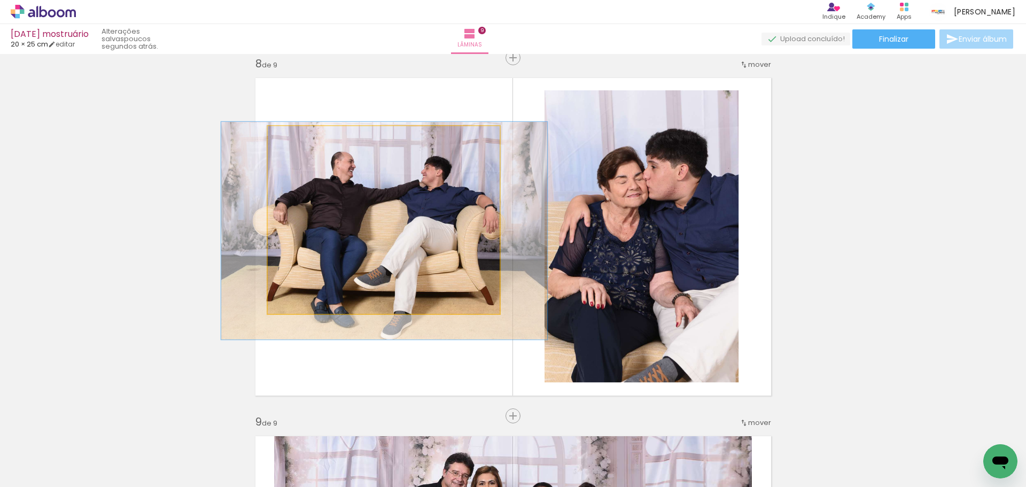
click at [393, 241] on quentale-photo at bounding box center [384, 220] width 232 height 188
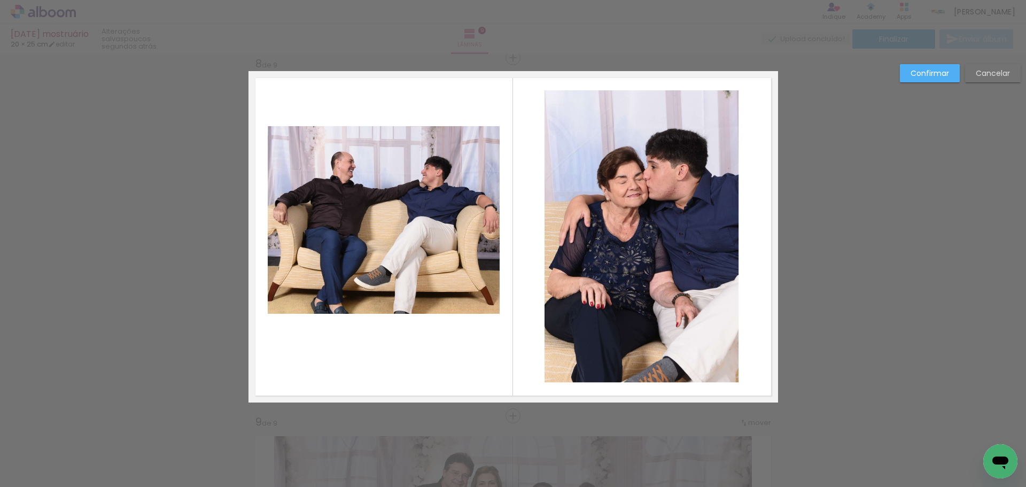
click at [385, 228] on quentale-photo at bounding box center [384, 220] width 232 height 188
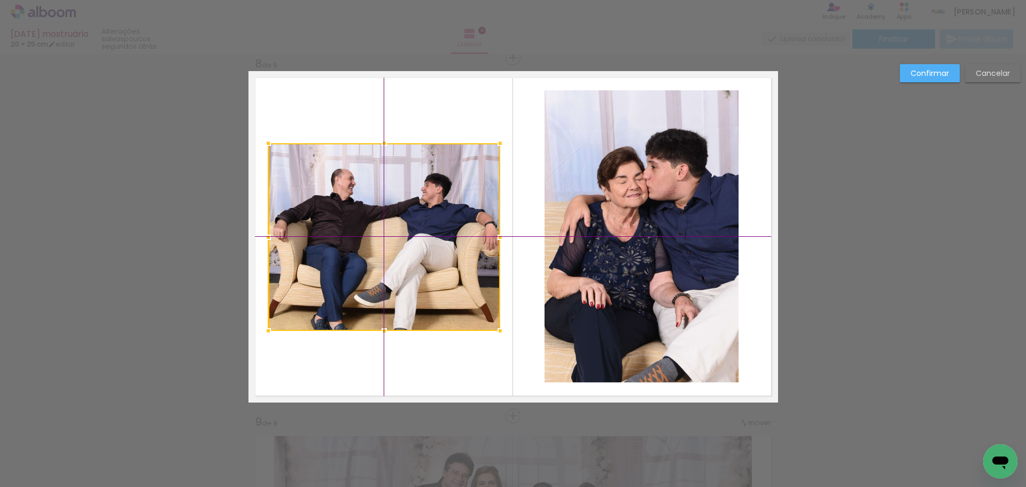
drag, startPoint x: 388, startPoint y: 219, endPoint x: 399, endPoint y: 250, distance: 33.0
click at [399, 250] on div at bounding box center [384, 237] width 232 height 188
click at [0, 0] on slot "Confirmar" at bounding box center [0, 0] width 0 height 0
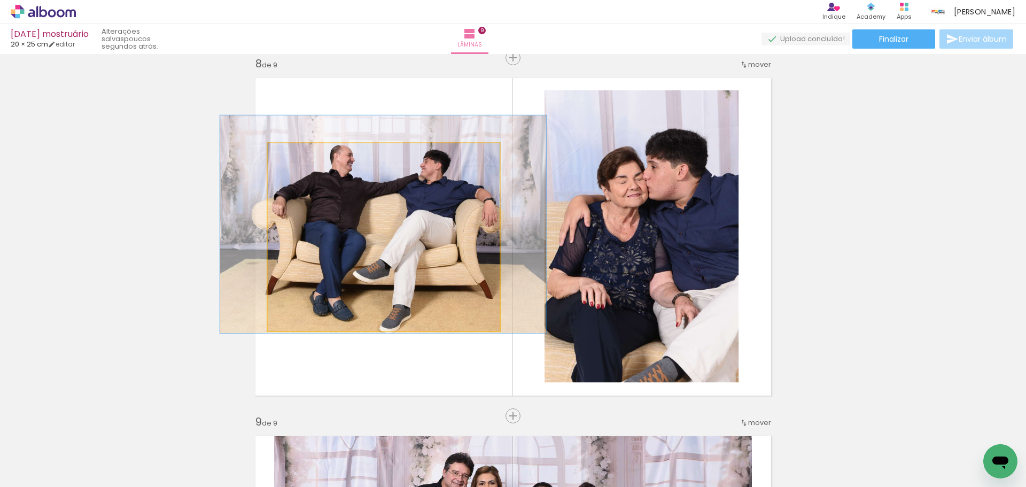
drag, startPoint x: 418, startPoint y: 207, endPoint x: 417, endPoint y: 183, distance: 23.5
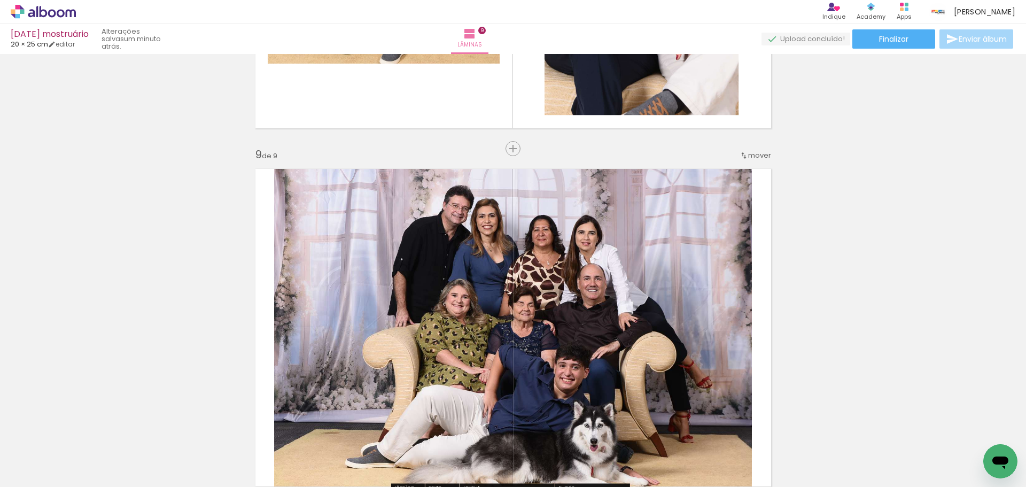
scroll to position [2840, 0]
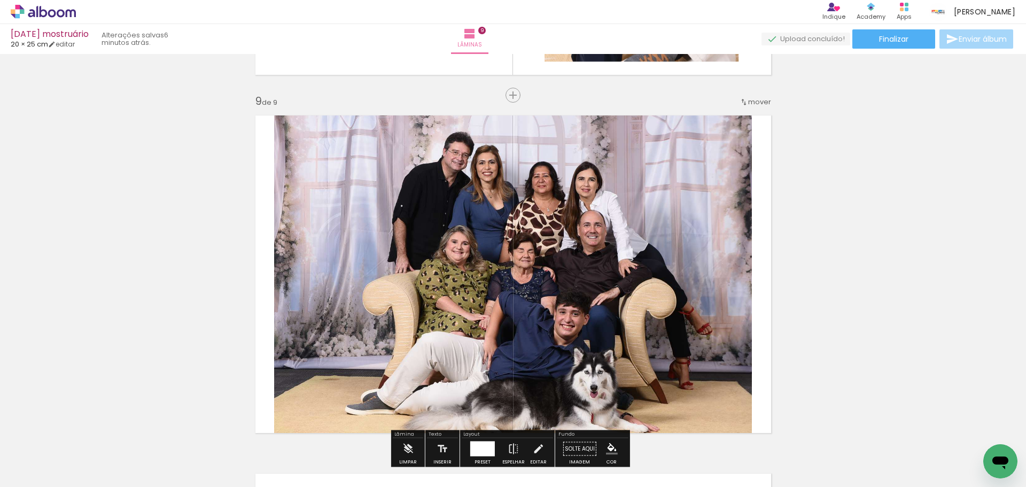
click at [602, 221] on quentale-photo at bounding box center [513, 273] width 478 height 331
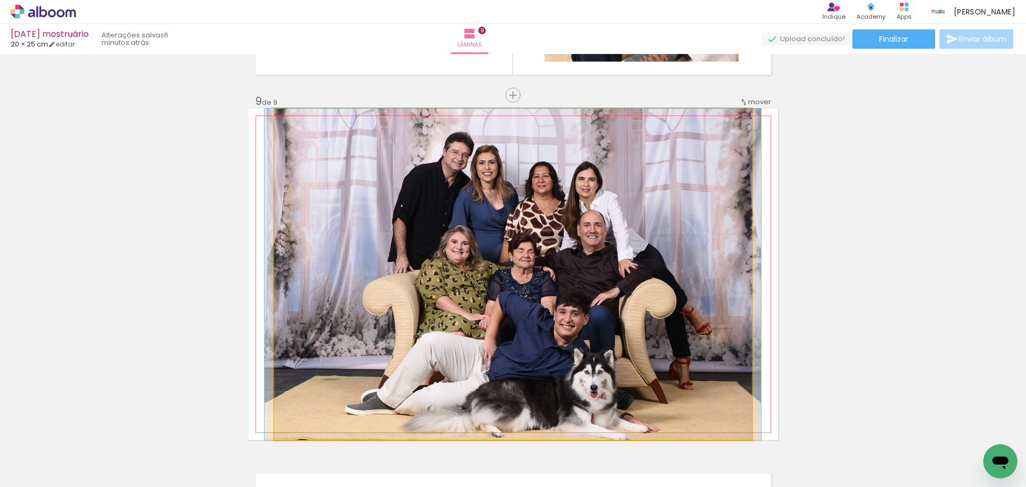
click at [601, 221] on quentale-photo at bounding box center [513, 273] width 478 height 331
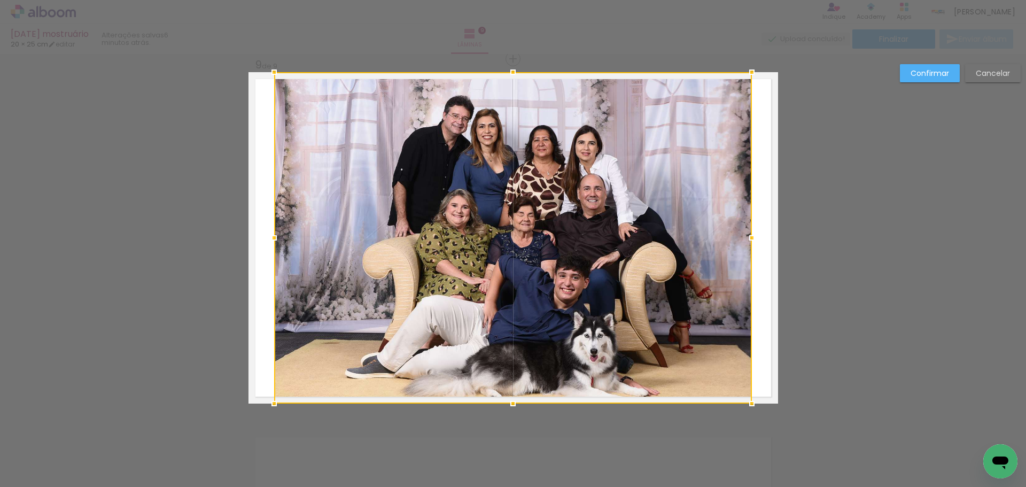
scroll to position [2877, 0]
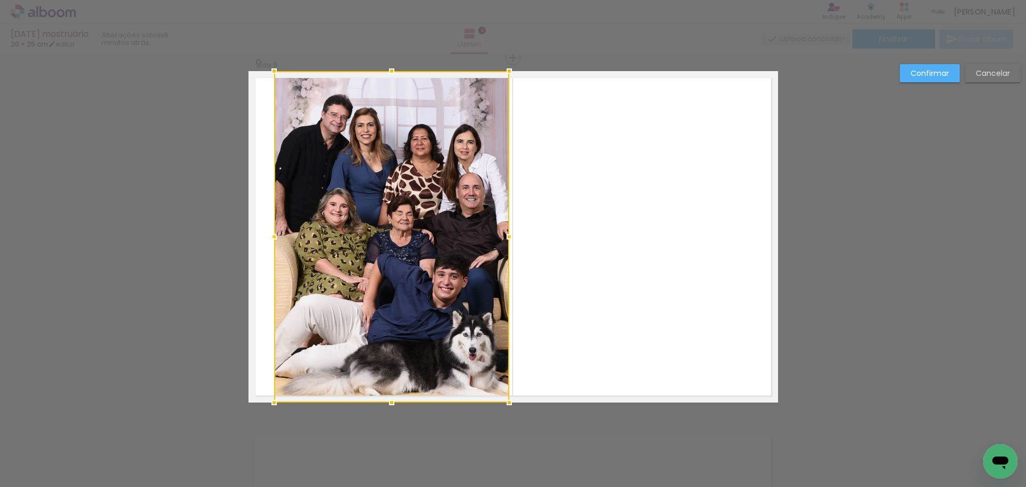
drag, startPoint x: 747, startPoint y: 233, endPoint x: 494, endPoint y: 248, distance: 253.7
click at [494, 248] on div at bounding box center [391, 236] width 235 height 331
click at [0, 0] on slot "Cancelar" at bounding box center [0, 0] width 0 height 0
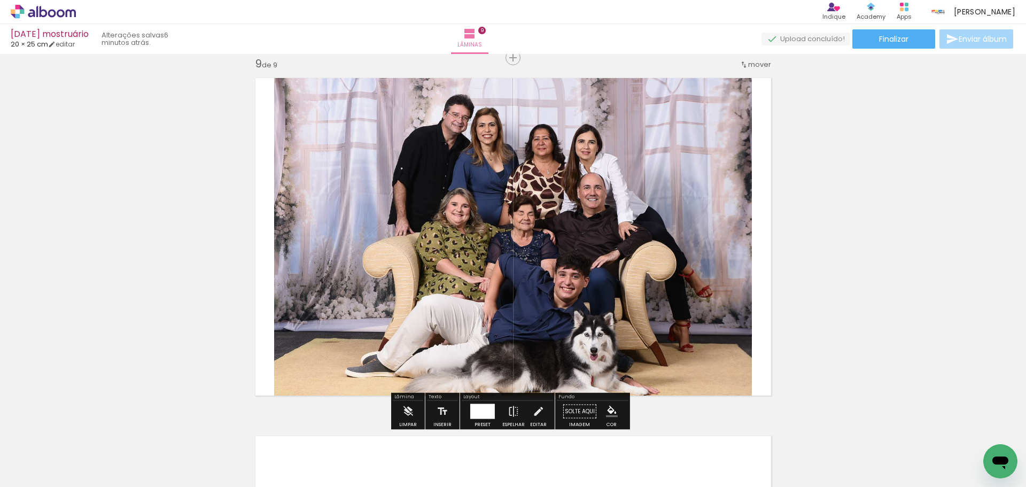
click at [480, 408] on div at bounding box center [482, 411] width 25 height 15
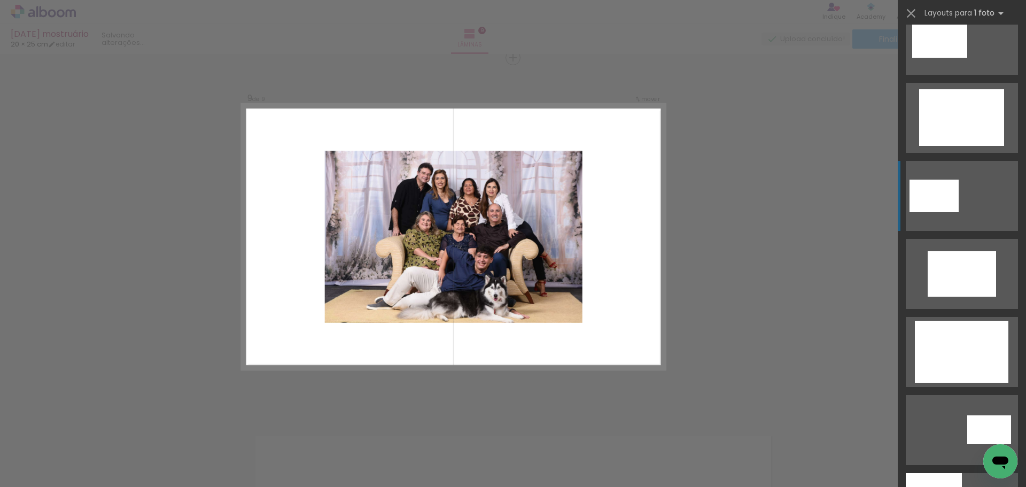
scroll to position [341, 0]
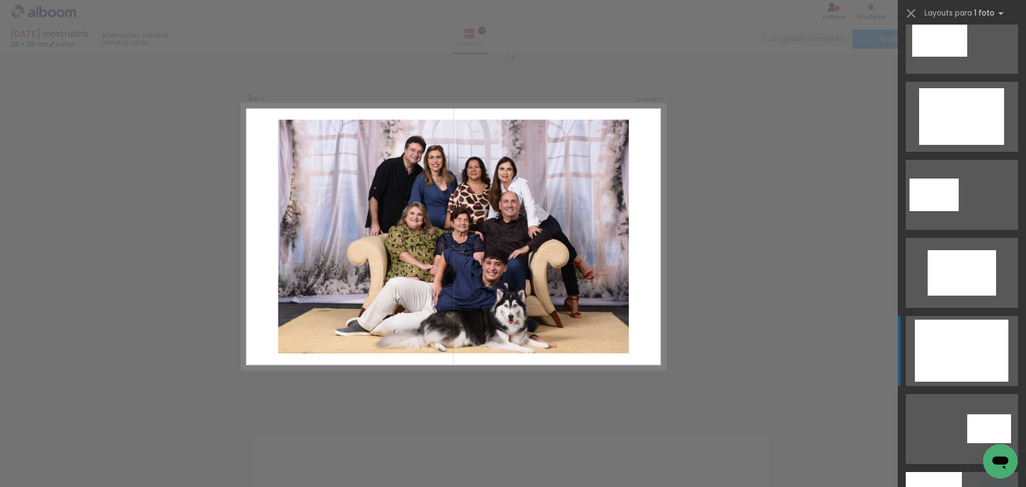
click at [954, 355] on div at bounding box center [961, 350] width 93 height 62
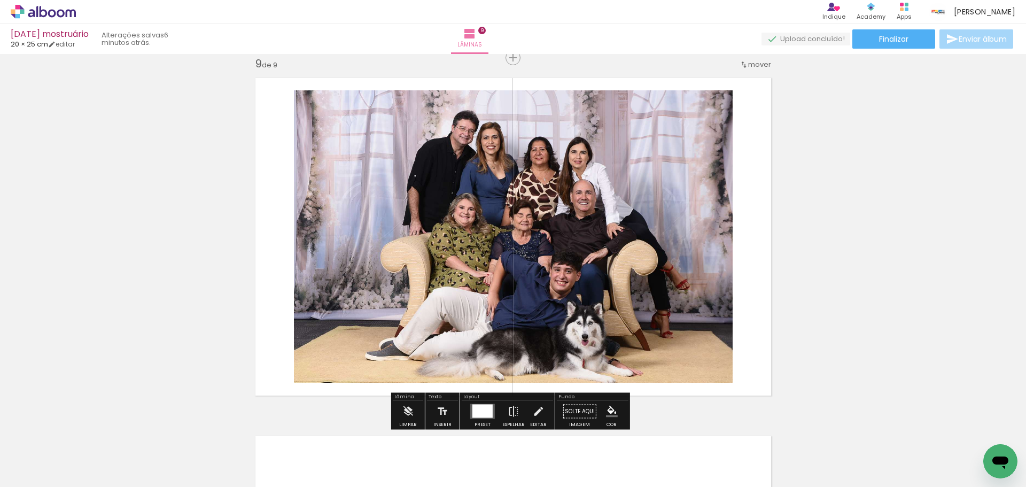
click at [347, 223] on quentale-photo at bounding box center [513, 236] width 439 height 292
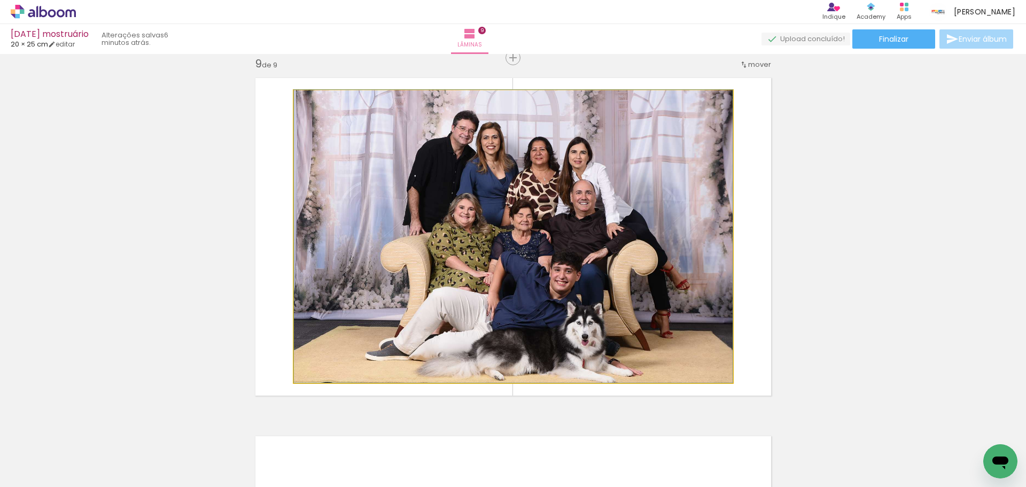
click at [347, 224] on quentale-photo at bounding box center [513, 236] width 439 height 292
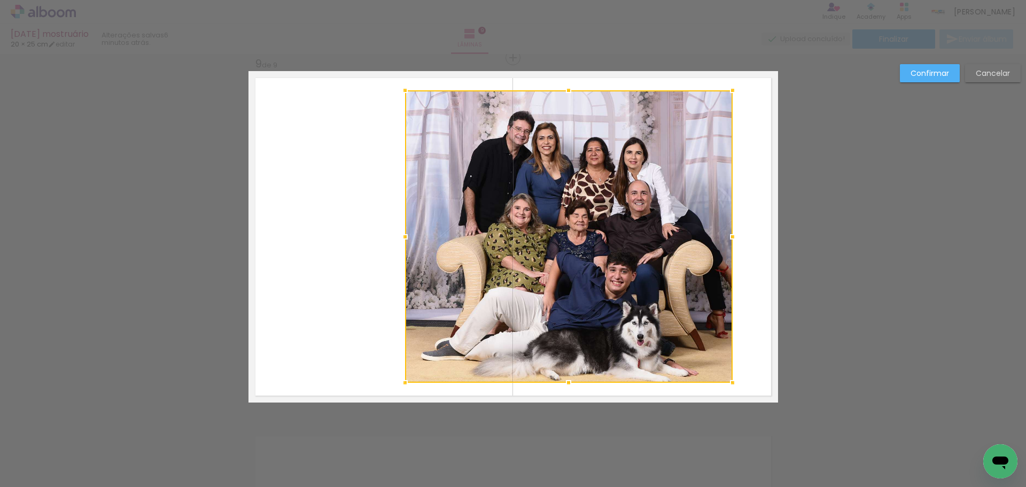
drag, startPoint x: 293, startPoint y: 238, endPoint x: 406, endPoint y: 279, distance: 120.5
click at [406, 279] on div at bounding box center [568, 236] width 327 height 292
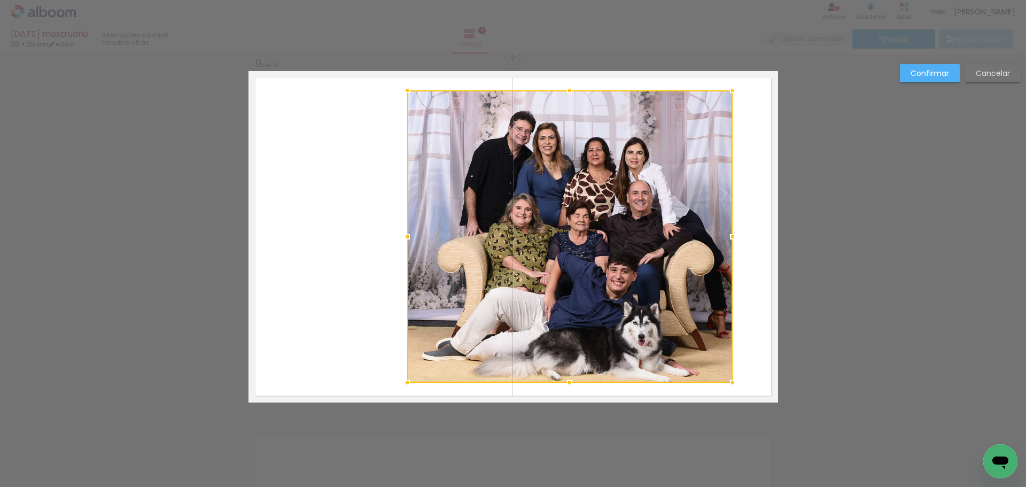
click at [646, 258] on div at bounding box center [569, 236] width 325 height 292
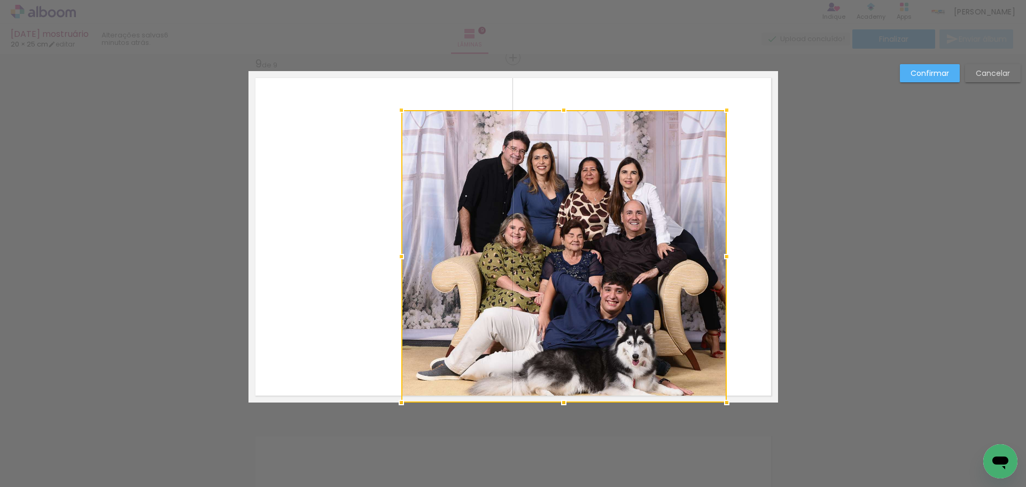
drag, startPoint x: 584, startPoint y: 232, endPoint x: 567, endPoint y: 239, distance: 18.9
click at [567, 239] on div at bounding box center [563, 256] width 325 height 292
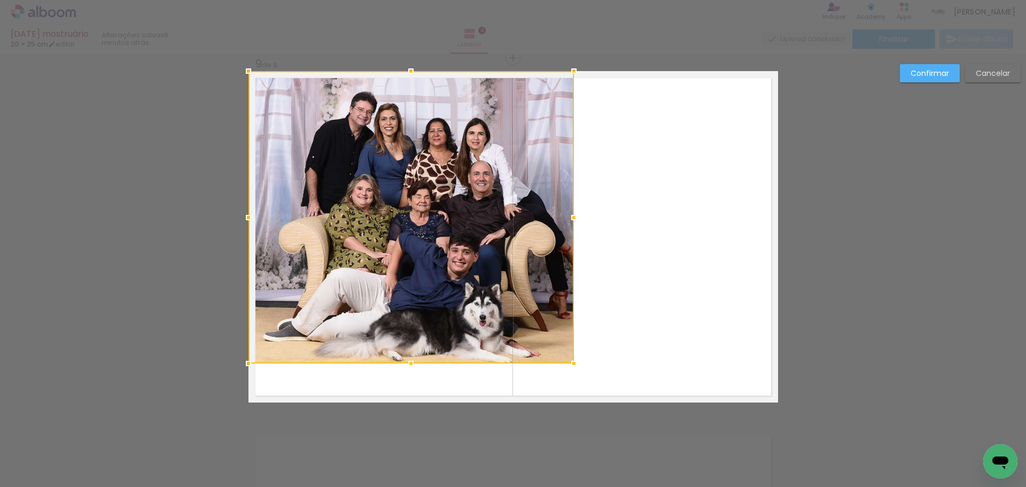
drag, startPoint x: 448, startPoint y: 155, endPoint x: 272, endPoint y: 151, distance: 175.8
click at [272, 151] on div at bounding box center [410, 217] width 325 height 292
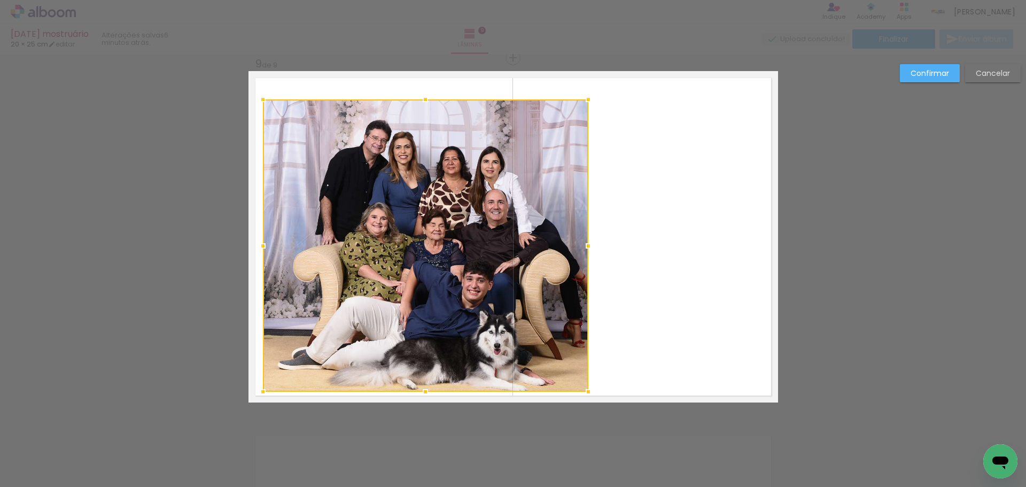
drag, startPoint x: 381, startPoint y: 181, endPoint x: 395, endPoint y: 209, distance: 31.8
click at [395, 209] on div at bounding box center [425, 245] width 325 height 292
click at [395, 166] on div at bounding box center [425, 245] width 325 height 292
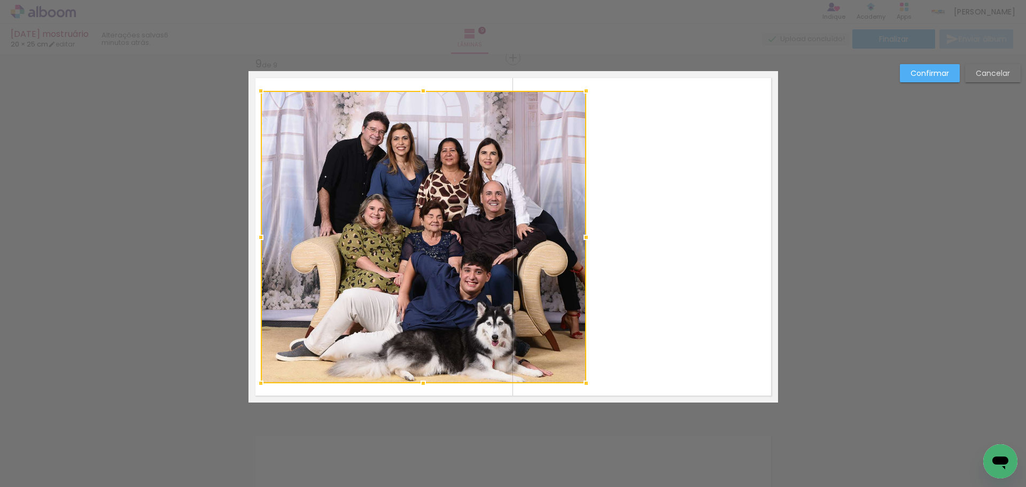
drag, startPoint x: 399, startPoint y: 220, endPoint x: 394, endPoint y: 231, distance: 12.2
click at [394, 231] on div at bounding box center [423, 237] width 325 height 292
click at [929, 83] on div "Confirmar Cancelar" at bounding box center [957, 77] width 126 height 26
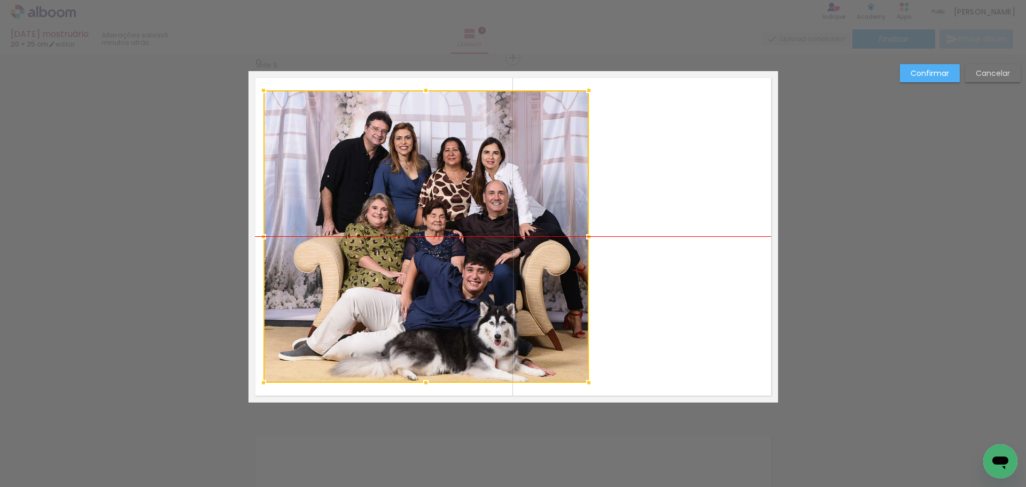
click at [439, 199] on div at bounding box center [425, 236] width 325 height 292
click at [0, 0] on slot "Confirmar" at bounding box center [0, 0] width 0 height 0
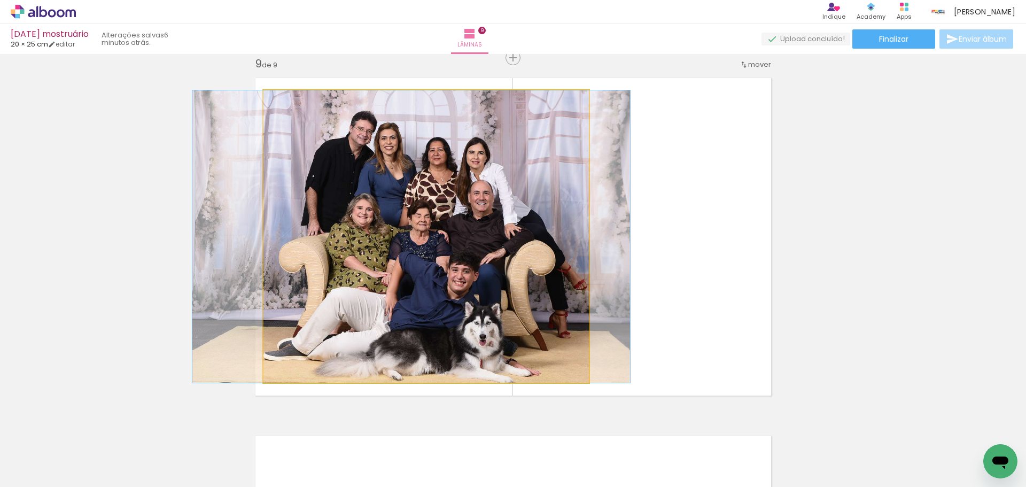
drag, startPoint x: 408, startPoint y: 189, endPoint x: 393, endPoint y: 190, distance: 15.0
